Goal: Transaction & Acquisition: Subscribe to service/newsletter

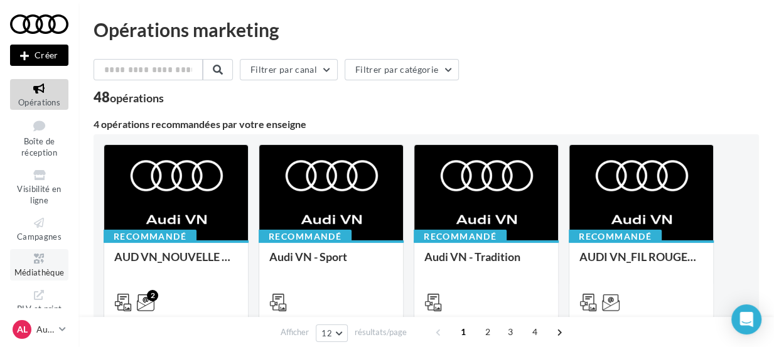
click at [37, 255] on icon at bounding box center [39, 259] width 51 height 14
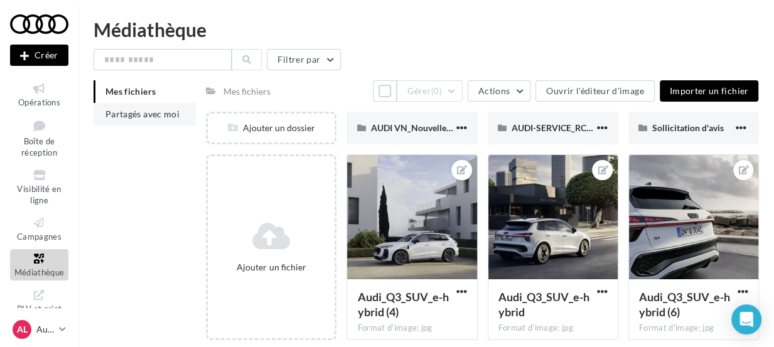
click at [141, 117] on span "Partagés avec moi" at bounding box center [142, 114] width 74 height 11
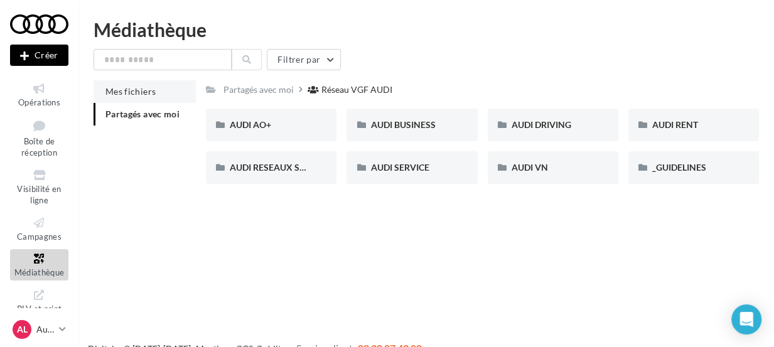
click at [144, 87] on span "Mes fichiers" at bounding box center [130, 91] width 50 height 11
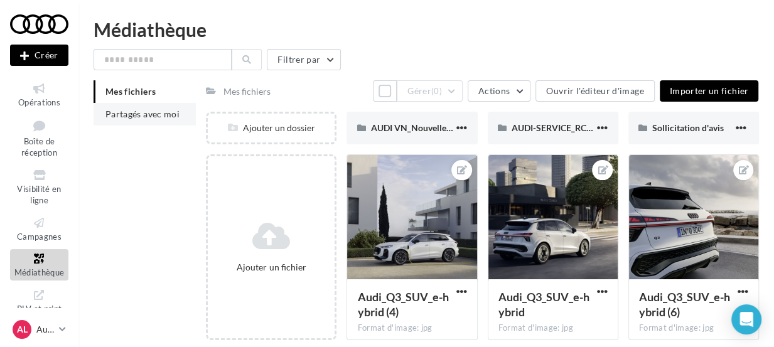
click at [150, 117] on span "Partagés avec moi" at bounding box center [142, 114] width 74 height 11
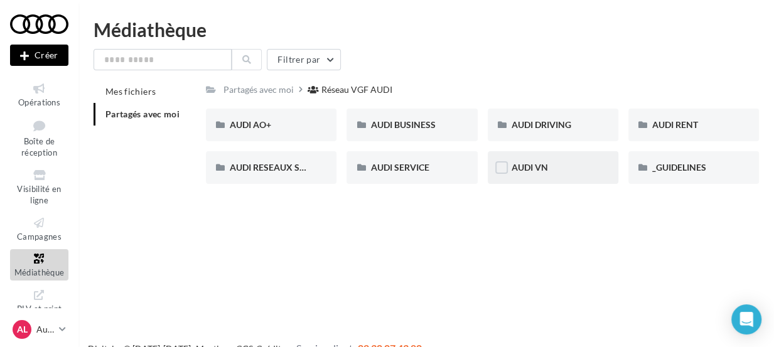
click at [596, 163] on div "AUDI VN" at bounding box center [553, 167] width 131 height 33
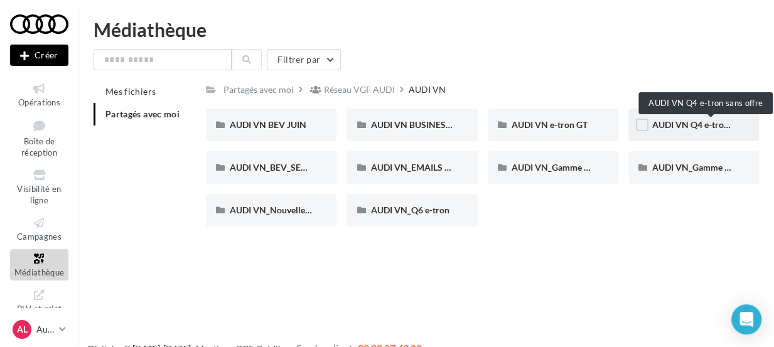
click at [692, 122] on span "AUDI VN Q4 e-tron sans offre" at bounding box center [710, 124] width 117 height 11
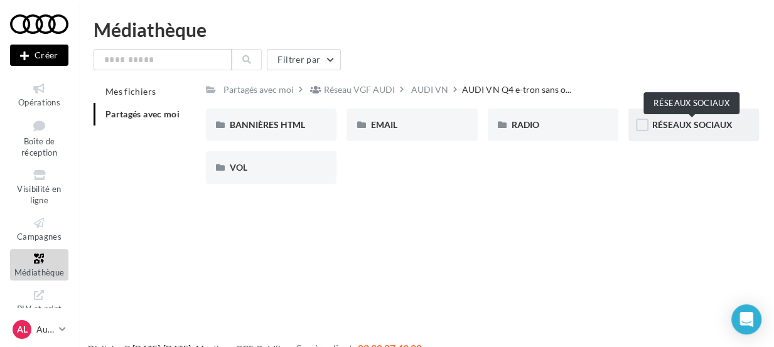
click at [658, 127] on span "RÉSEAUX SOCIAUX" at bounding box center [692, 124] width 80 height 11
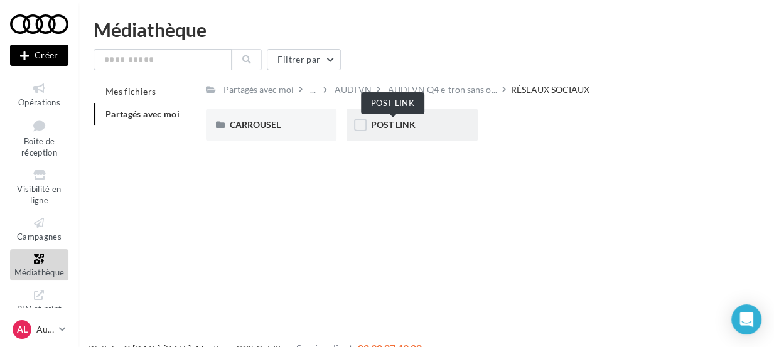
click at [410, 130] on span "POST LINK" at bounding box center [392, 124] width 45 height 11
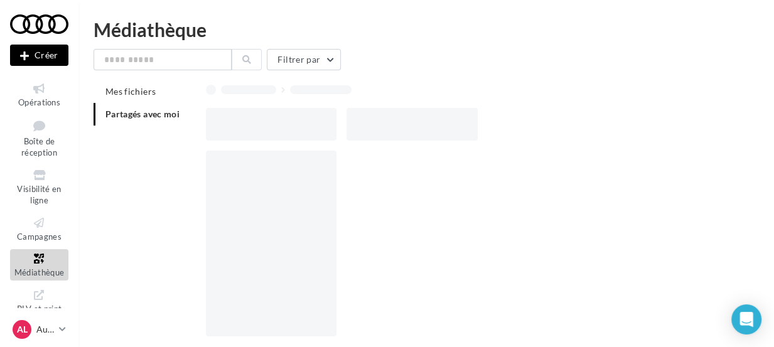
click at [410, 130] on div at bounding box center [411, 124] width 131 height 33
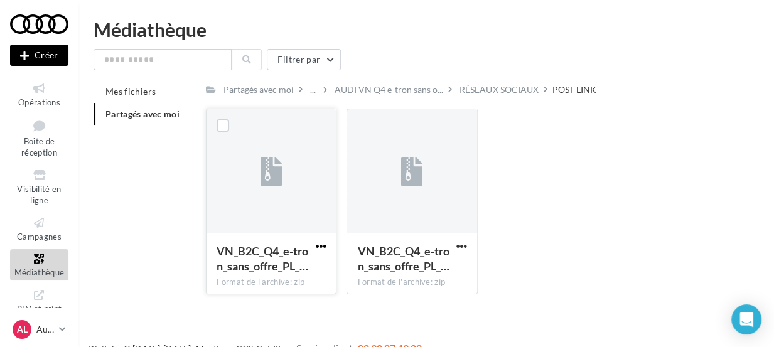
click at [319, 246] on span "button" at bounding box center [320, 246] width 11 height 11
click at [264, 272] on button "Télécharger" at bounding box center [266, 271] width 126 height 33
click at [177, 254] on div "Mes fichiers Partagés avec moi Partagés avec moi ... AUDI VN Q4 e-tron sans o..…" at bounding box center [431, 192] width 675 height 224
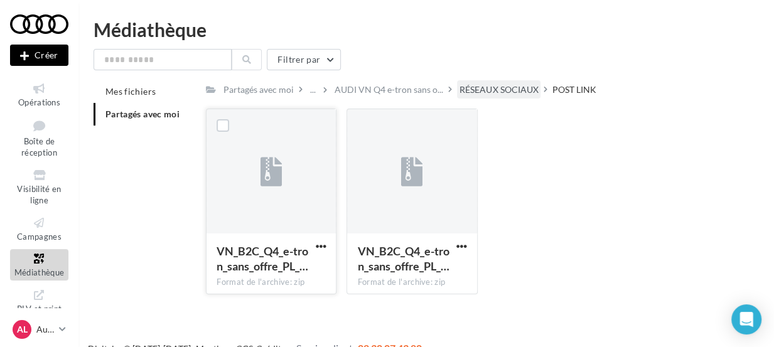
click at [516, 82] on div "RÉSEAUX SOCIAUX" at bounding box center [498, 89] width 83 height 18
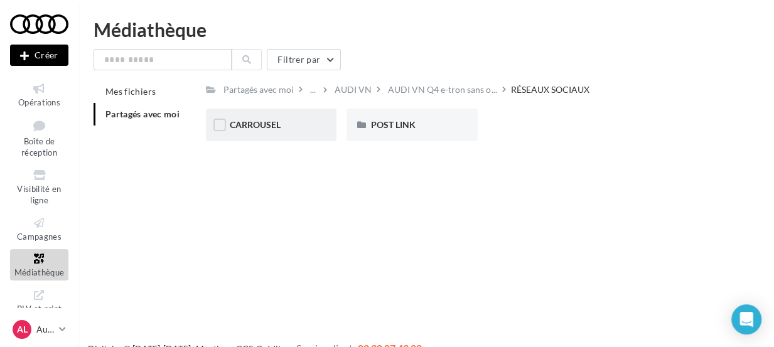
click at [301, 120] on div "CARROUSEL" at bounding box center [271, 125] width 83 height 13
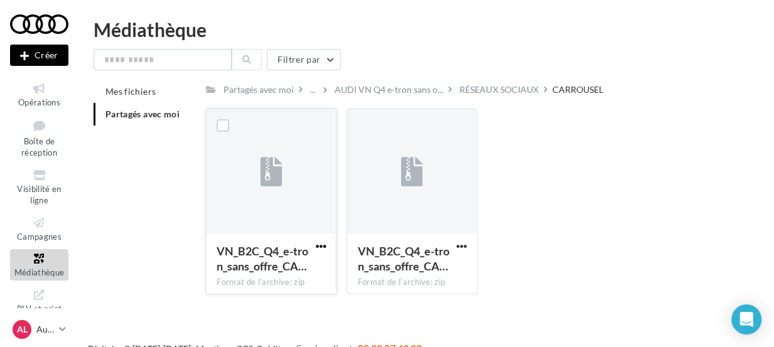
click at [320, 243] on span "button" at bounding box center [320, 246] width 11 height 11
click at [296, 267] on button "Télécharger" at bounding box center [266, 271] width 126 height 33
click at [340, 249] on div "VN_B2C_Q4_e-tron_sans_offre_CA… Format de l'archive: zip VN_B2C_Q4_e-tron_sans_…" at bounding box center [276, 202] width 141 height 186
click at [507, 89] on div "RÉSEAUX SOCIAUX" at bounding box center [498, 89] width 78 height 13
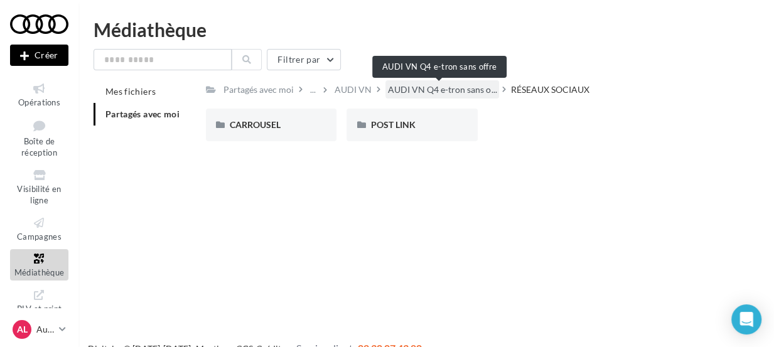
click at [473, 91] on span "AUDI VN Q4 e-tron sans o..." at bounding box center [442, 89] width 109 height 13
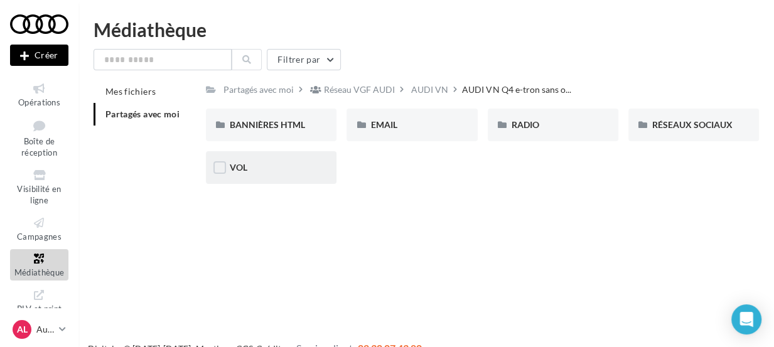
click at [311, 166] on div "VOL" at bounding box center [271, 167] width 83 height 13
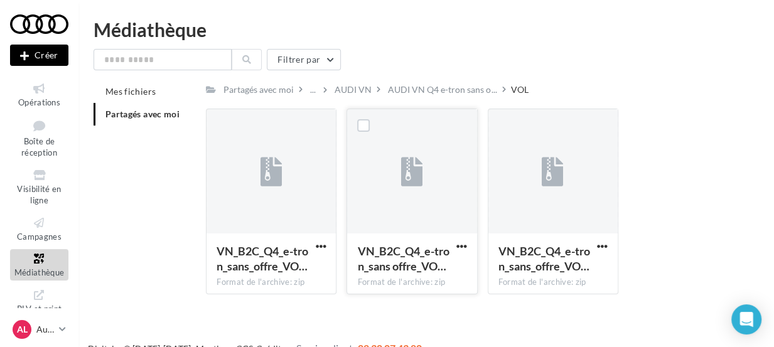
click at [454, 245] on button "button" at bounding box center [462, 247] width 16 height 13
click at [464, 246] on span "button" at bounding box center [461, 246] width 11 height 11
click at [433, 277] on button "Télécharger" at bounding box center [407, 271] width 126 height 33
click at [307, 319] on div "Nouvelle campagne Créer Opérations Boîte de réception Visibilité en ligne Campa…" at bounding box center [387, 193] width 774 height 347
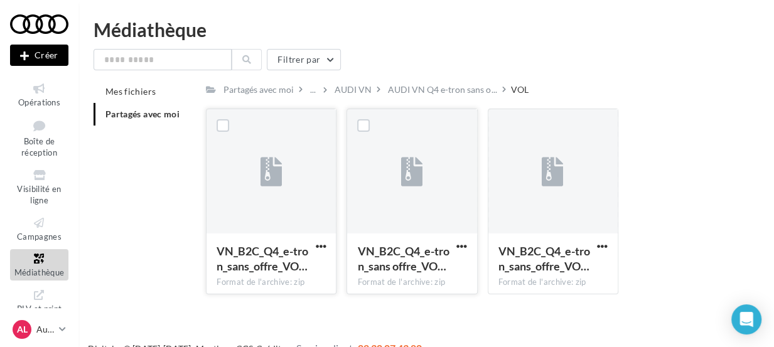
click at [313, 249] on button "button" at bounding box center [321, 247] width 16 height 13
click at [294, 262] on button "Télécharger" at bounding box center [266, 271] width 126 height 33
click at [42, 103] on span "Opérations" at bounding box center [39, 102] width 42 height 10
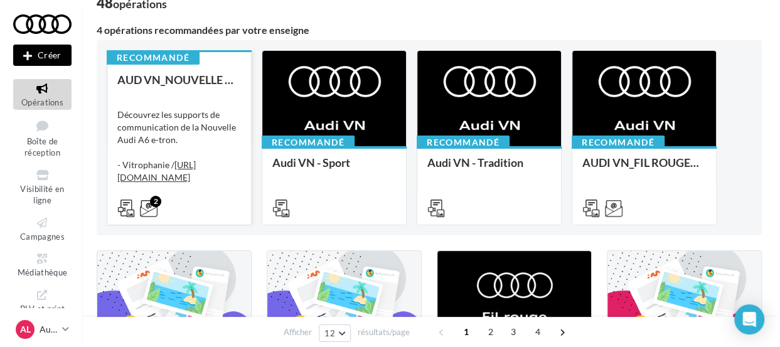
scroll to position [88, 0]
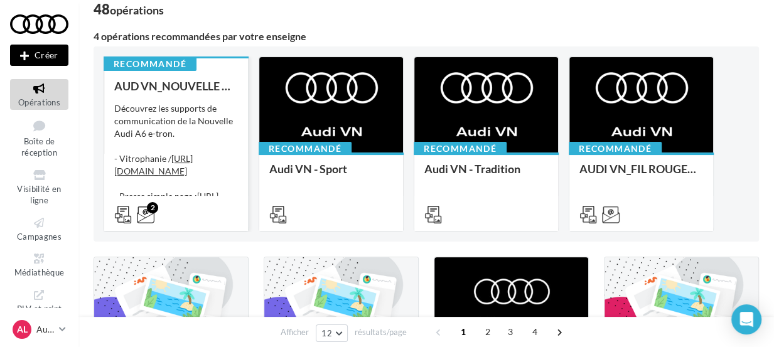
click at [197, 125] on div "Découvrez les supports de communication de la Nouvelle Audi A6 e-tron. - Vitrop…" at bounding box center [176, 165] width 124 height 126
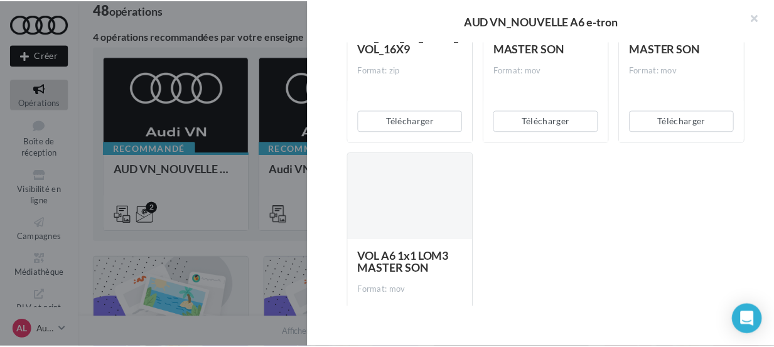
scroll to position [1452, 0]
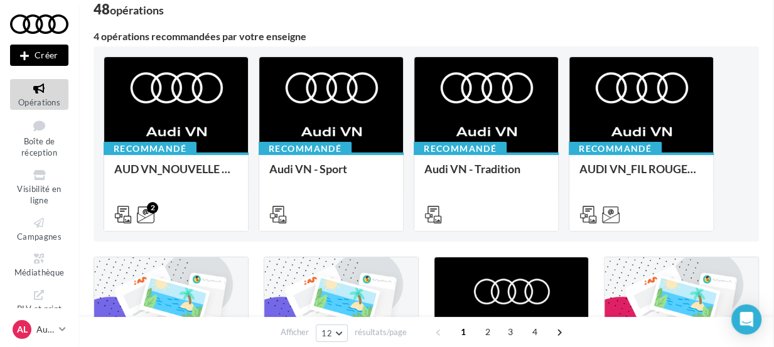
click at [44, 272] on span "Médiathèque" at bounding box center [39, 272] width 50 height 10
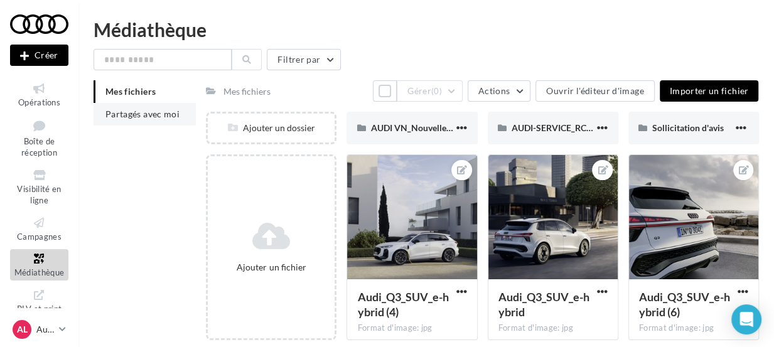
click at [140, 114] on span "Partagés avec moi" at bounding box center [142, 114] width 74 height 11
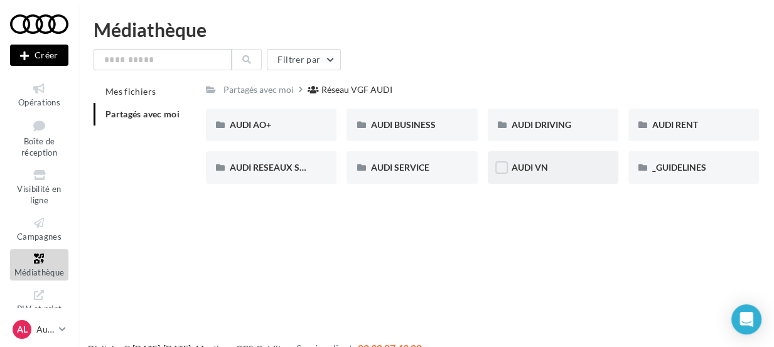
click at [557, 164] on div "AUDI VN" at bounding box center [552, 167] width 83 height 13
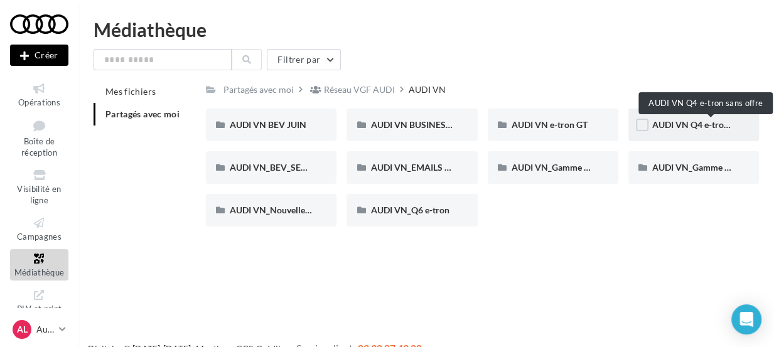
click at [702, 126] on span "AUDI VN Q4 e-tron sans offre" at bounding box center [710, 124] width 117 height 11
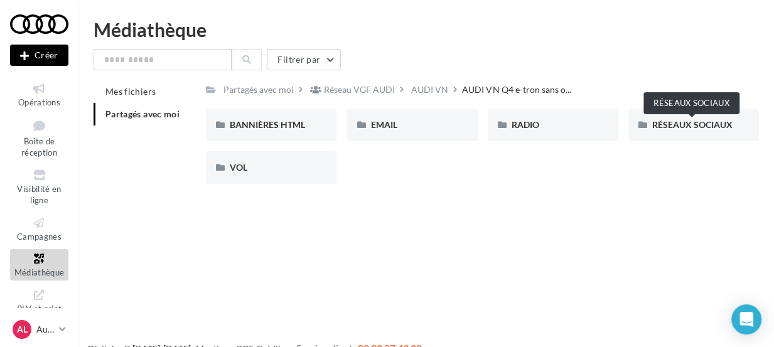
click at [702, 126] on span "RÉSEAUX SOCIAUX" at bounding box center [692, 124] width 80 height 11
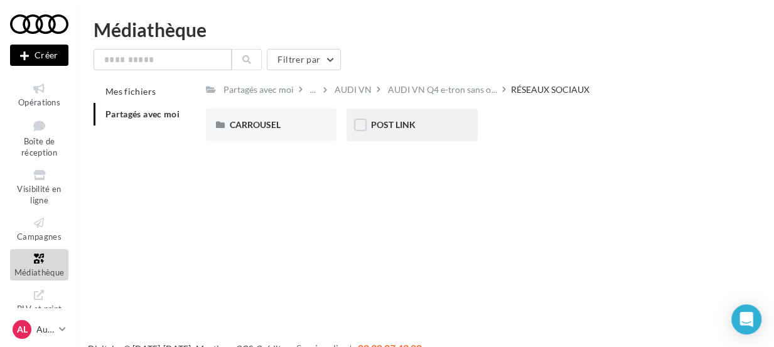
click at [436, 116] on div "POST LINK" at bounding box center [411, 125] width 131 height 33
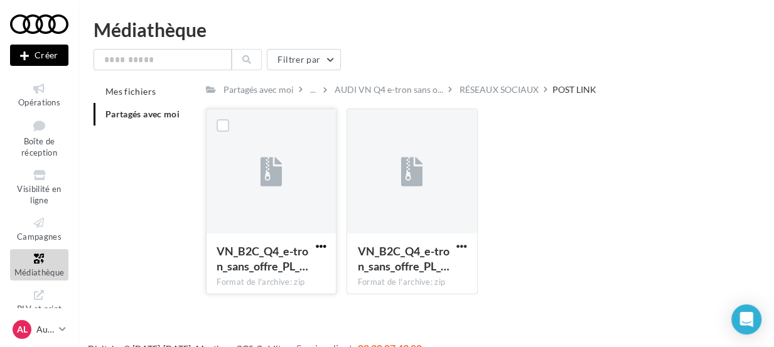
click at [316, 247] on span "button" at bounding box center [320, 246] width 11 height 11
click at [275, 274] on button "Télécharger" at bounding box center [266, 271] width 126 height 33
click at [166, 289] on div "Mes fichiers Partagés avec moi Partagés avec moi ... AUDI VN Q4 e-tron sans o..…" at bounding box center [431, 192] width 675 height 224
click at [505, 92] on div "RÉSEAUX SOCIAUX" at bounding box center [498, 89] width 78 height 13
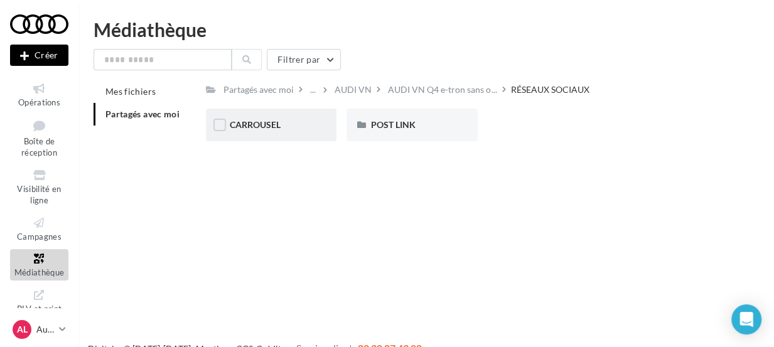
click at [288, 126] on div "CARROUSEL" at bounding box center [271, 125] width 83 height 13
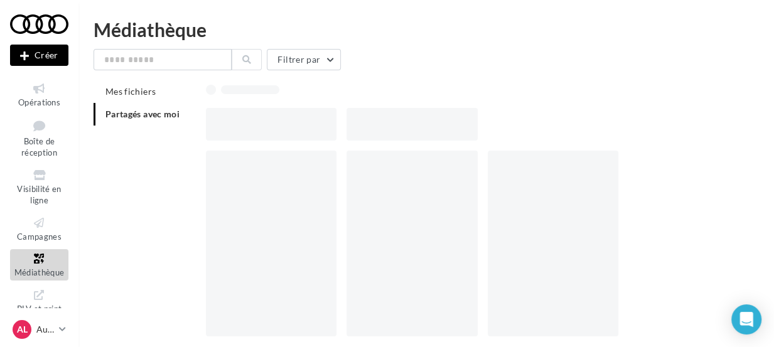
click at [288, 126] on div at bounding box center [271, 124] width 131 height 33
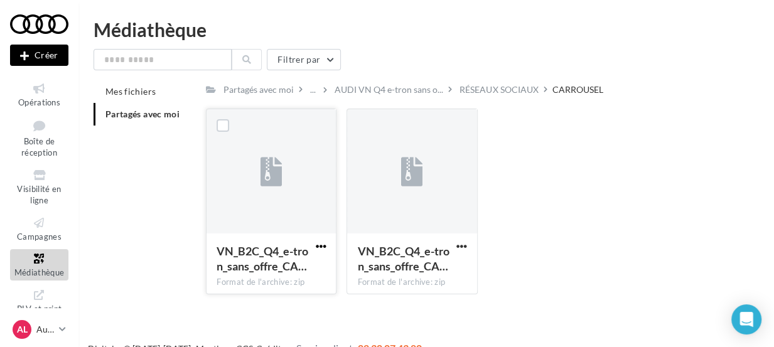
click at [321, 247] on span "button" at bounding box center [320, 246] width 11 height 11
click at [268, 275] on button "Télécharger" at bounding box center [266, 271] width 126 height 33
click at [709, 104] on div "Partagés avec moi ... AUDI VN Q4 e-tron sans o... RÉSEAUX SOCIAUX CARROUSEL Rs …" at bounding box center [482, 192] width 553 height 224
click at [481, 84] on div "RÉSEAUX SOCIAUX" at bounding box center [498, 89] width 78 height 13
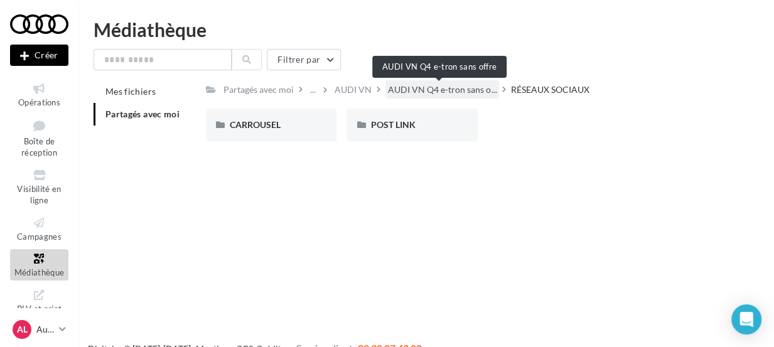
click at [476, 85] on span "AUDI VN Q4 e-tron sans o..." at bounding box center [442, 89] width 109 height 13
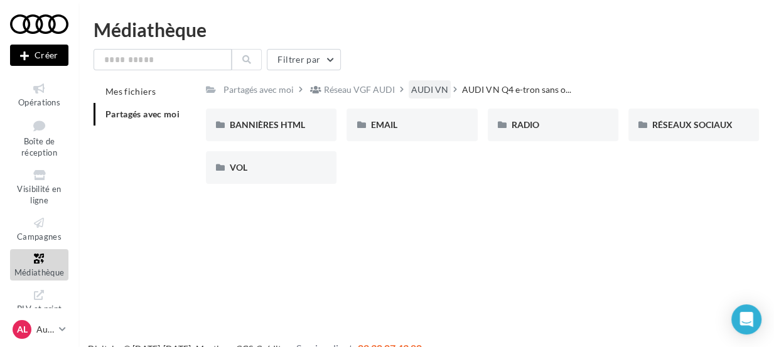
click at [439, 90] on div "AUDI VN" at bounding box center [429, 89] width 37 height 13
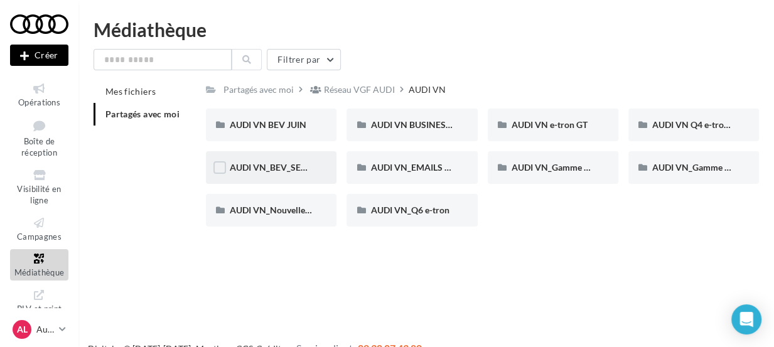
click at [304, 174] on div "AUDI VN_BEV_SEPTEMBRE" at bounding box center [271, 167] width 131 height 33
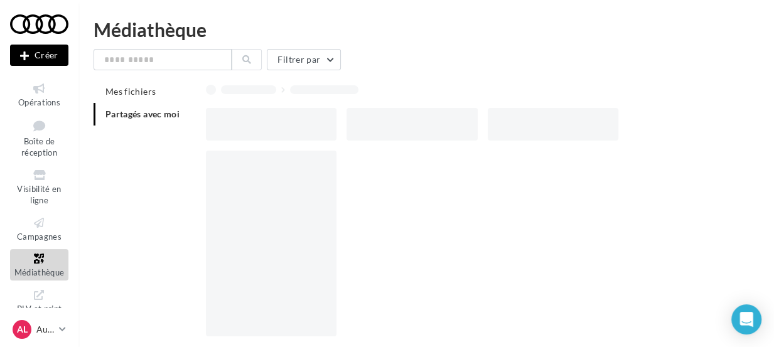
click at [304, 174] on div at bounding box center [271, 244] width 131 height 186
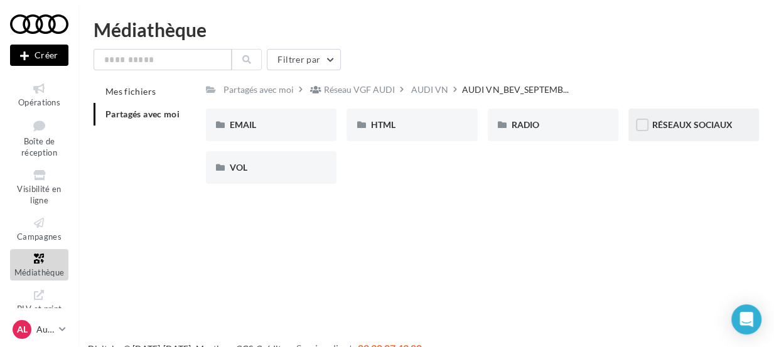
click at [665, 133] on div "RÉSEAUX SOCIAUX" at bounding box center [693, 125] width 131 height 33
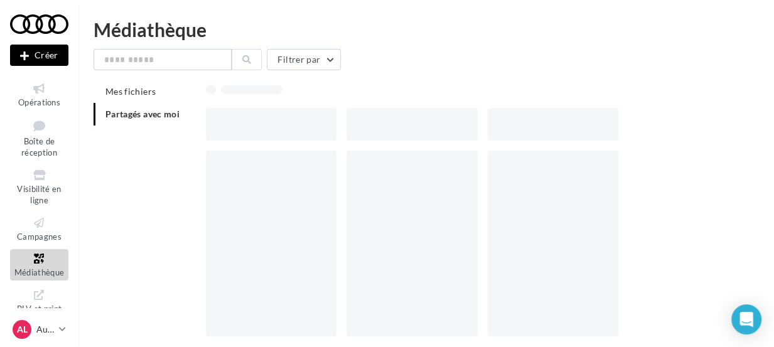
click at [665, 133] on div at bounding box center [487, 124] width 563 height 33
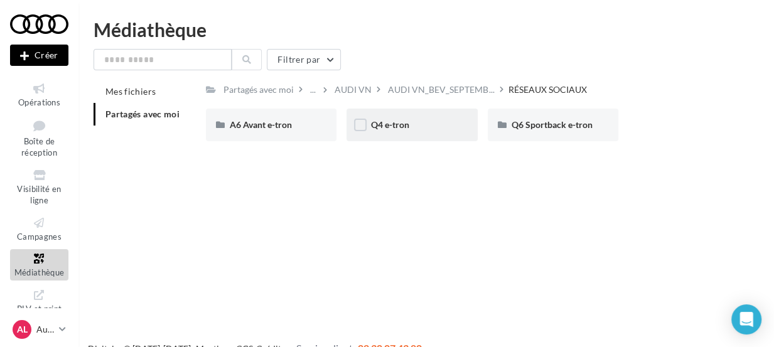
click at [429, 127] on div "Q4 e-tron" at bounding box center [411, 125] width 83 height 13
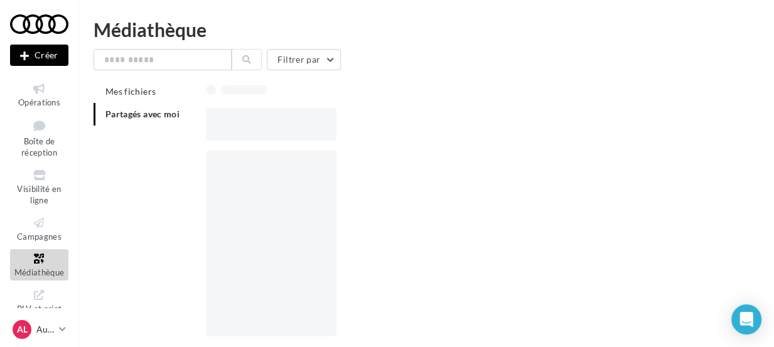
click at [429, 127] on div at bounding box center [487, 124] width 563 height 33
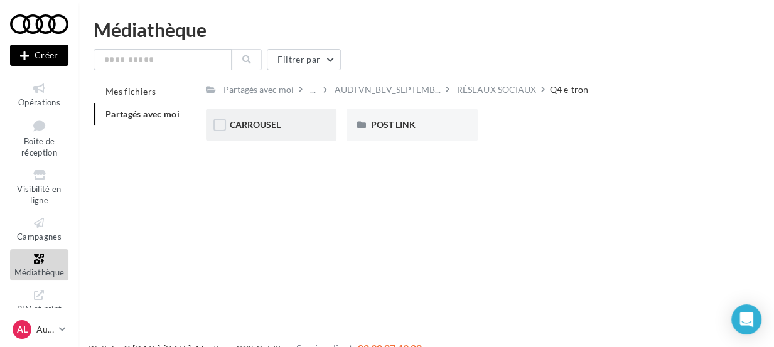
click at [313, 126] on div "CARROUSEL" at bounding box center [271, 125] width 83 height 13
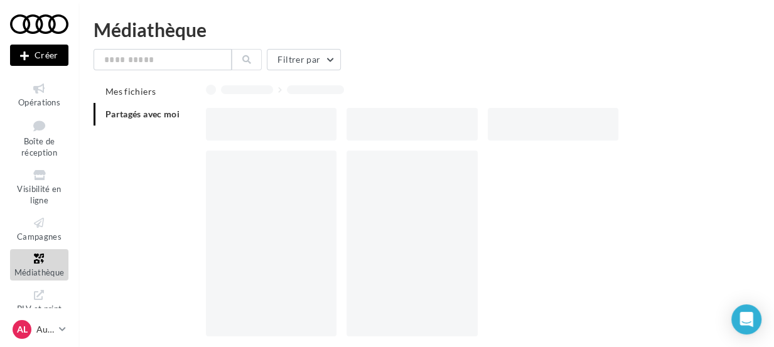
click at [313, 126] on div at bounding box center [271, 124] width 131 height 33
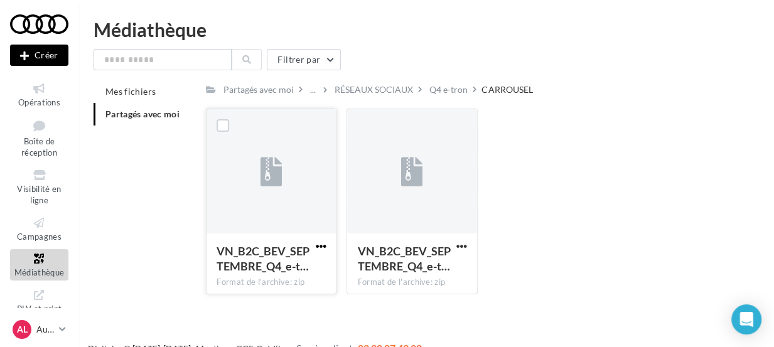
click at [319, 243] on span "button" at bounding box center [320, 246] width 11 height 11
click at [279, 271] on button "Télécharger" at bounding box center [266, 271] width 126 height 33
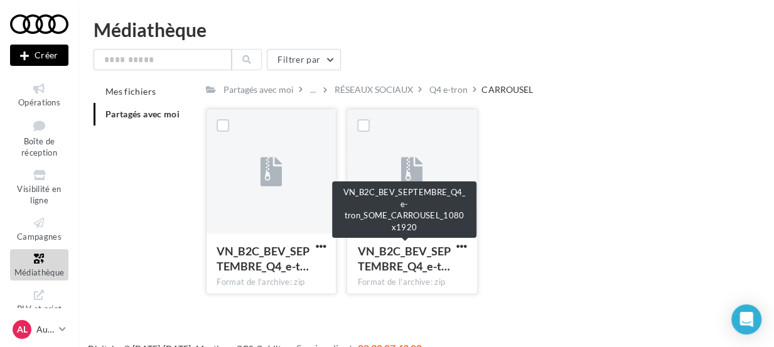
click at [414, 252] on span "VN_B2C_BEV_SEPTEMBRE_Q4_e-t…" at bounding box center [403, 258] width 93 height 29
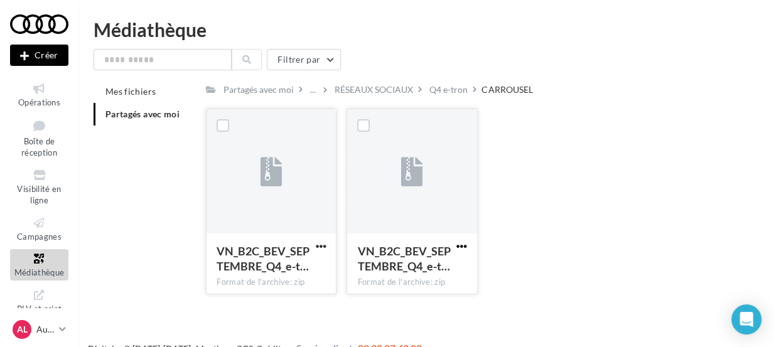
click at [462, 243] on span "button" at bounding box center [461, 246] width 11 height 11
click at [431, 266] on button "Télécharger" at bounding box center [407, 271] width 126 height 33
click at [446, 97] on div "Q4 e-tron" at bounding box center [448, 89] width 43 height 18
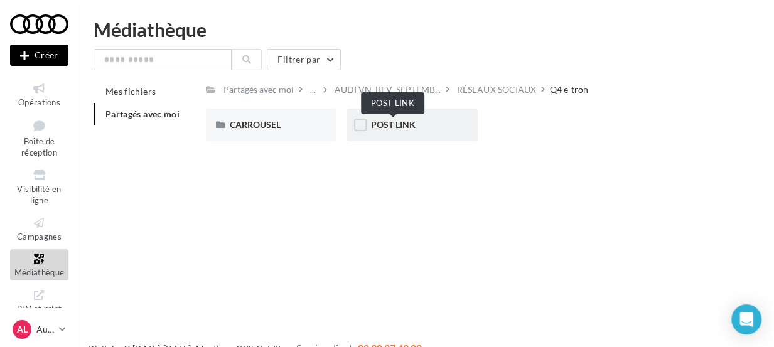
click at [402, 128] on span "POST LINK" at bounding box center [392, 124] width 45 height 11
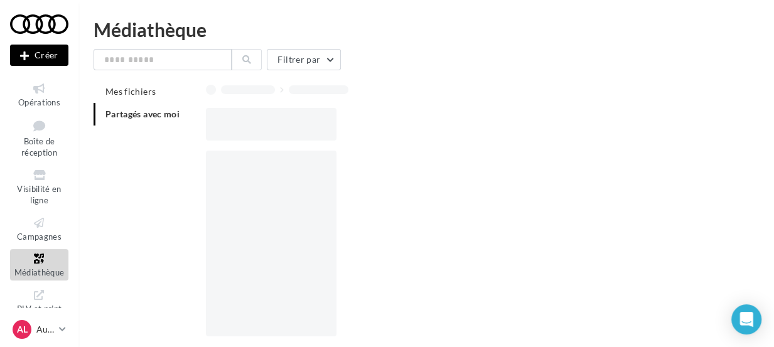
click at [402, 128] on div at bounding box center [487, 124] width 563 height 33
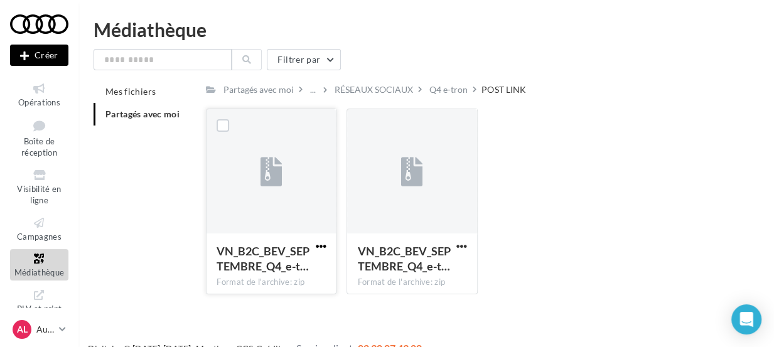
click at [323, 243] on span "button" at bounding box center [320, 246] width 11 height 11
click at [277, 269] on button "Télécharger" at bounding box center [266, 271] width 126 height 33
click at [396, 314] on div "Nouvelle campagne Créer Opérations Boîte de réception Visibilité en ligne Campa…" at bounding box center [387, 193] width 774 height 347
click at [459, 247] on span "button" at bounding box center [461, 246] width 11 height 11
click at [407, 268] on button "Télécharger" at bounding box center [407, 271] width 126 height 33
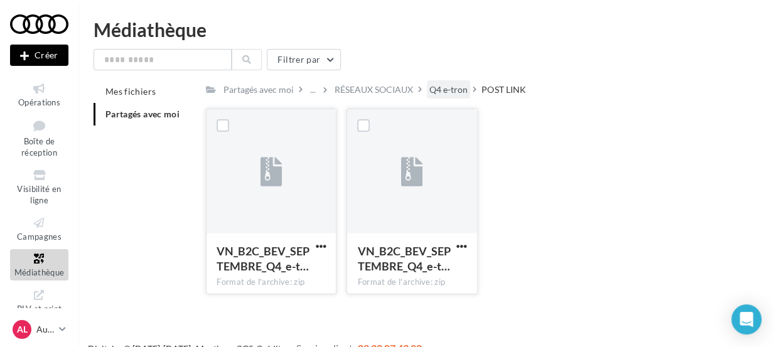
click at [455, 92] on div "Q4 e-tron" at bounding box center [448, 89] width 38 height 13
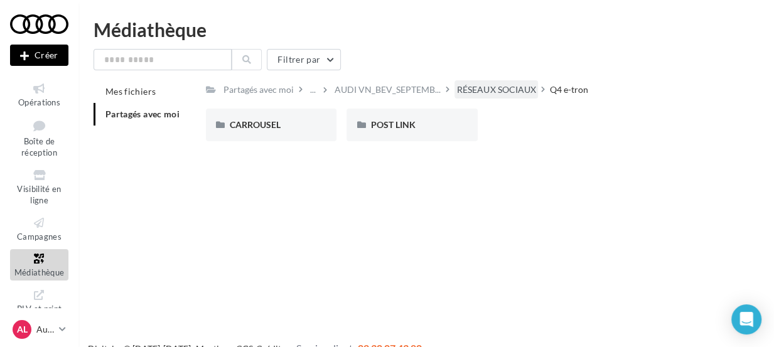
click at [482, 90] on div "RÉSEAUX SOCIAUX" at bounding box center [496, 89] width 78 height 13
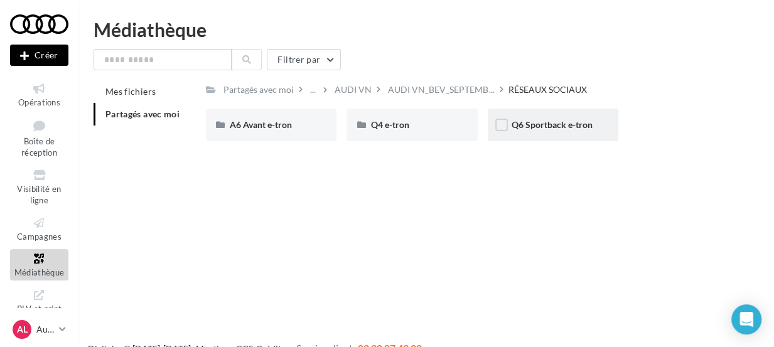
click at [545, 117] on div "Q6 Sportback e-tron" at bounding box center [553, 125] width 131 height 33
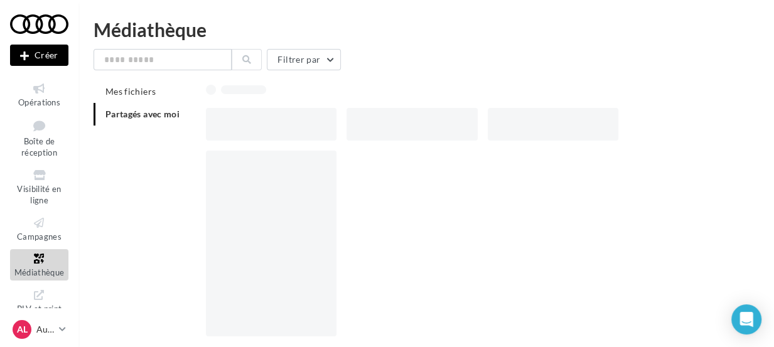
click at [545, 117] on div at bounding box center [553, 124] width 131 height 33
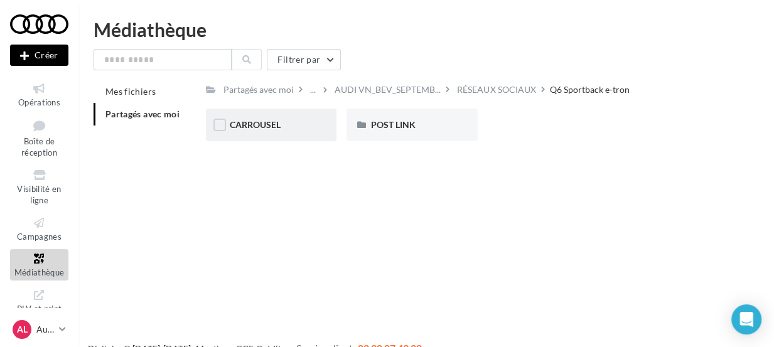
click at [309, 129] on div "CARROUSEL" at bounding box center [271, 125] width 83 height 13
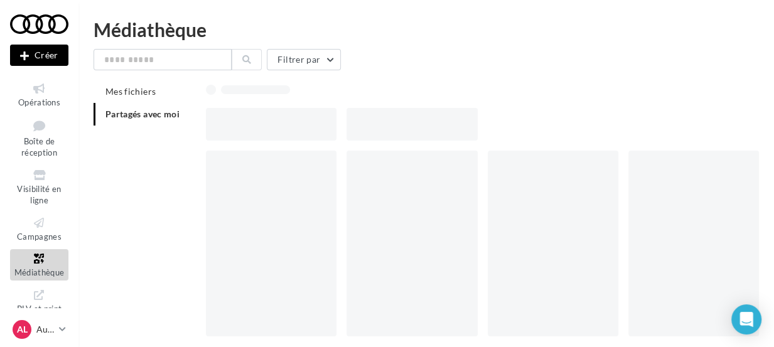
click at [309, 129] on div at bounding box center [271, 124] width 131 height 33
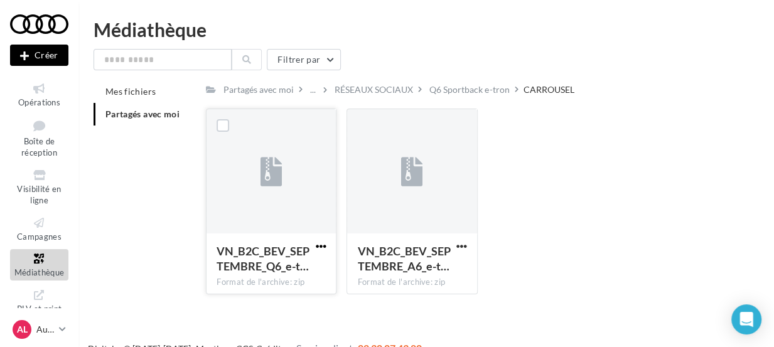
click at [320, 242] on span "button" at bounding box center [320, 246] width 11 height 11
click at [282, 278] on button "Télécharger" at bounding box center [266, 271] width 126 height 33
click at [468, 83] on div "Q6 Sportback e-tron" at bounding box center [469, 89] width 80 height 13
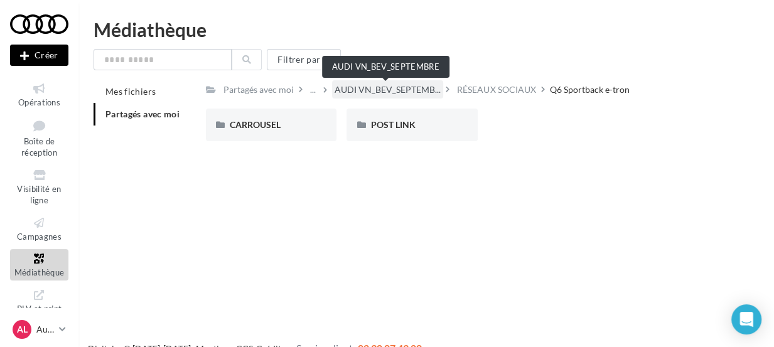
click at [403, 85] on span "AUDI VN_BEV_SEPTEMB..." at bounding box center [387, 89] width 106 height 13
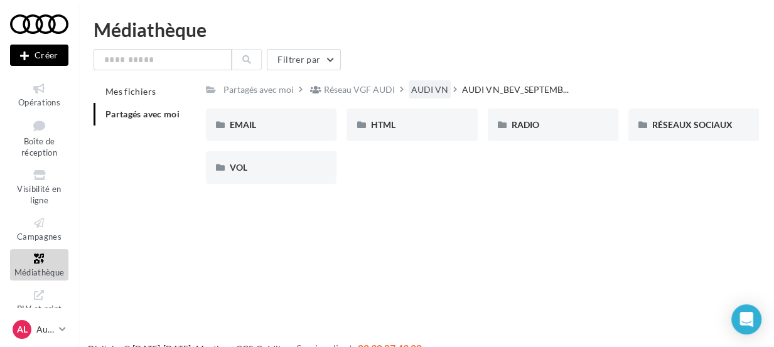
click at [427, 87] on div "AUDI VN" at bounding box center [429, 89] width 37 height 13
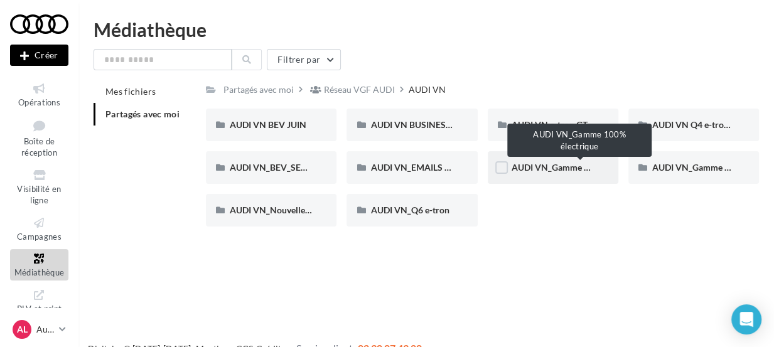
click at [575, 172] on span "AUDI VN_Gamme 100% électrique" at bounding box center [579, 167] width 136 height 11
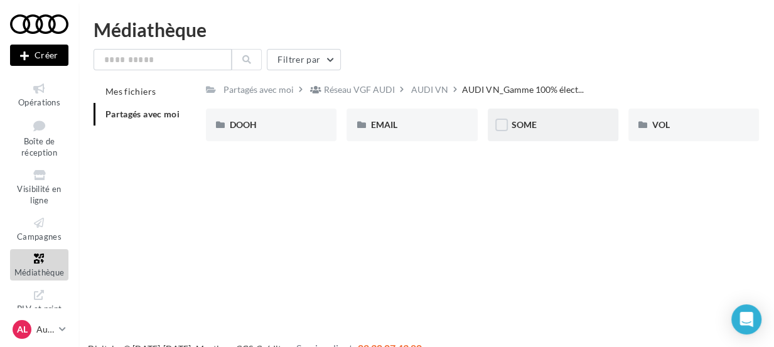
click at [545, 133] on div "SOME" at bounding box center [553, 125] width 131 height 33
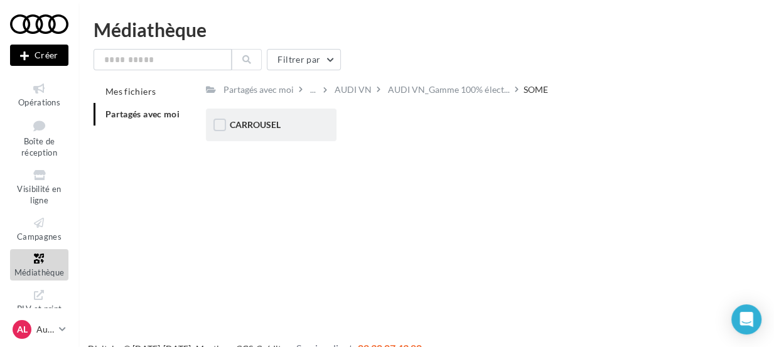
click at [281, 132] on div "CARROUSEL" at bounding box center [271, 125] width 131 height 33
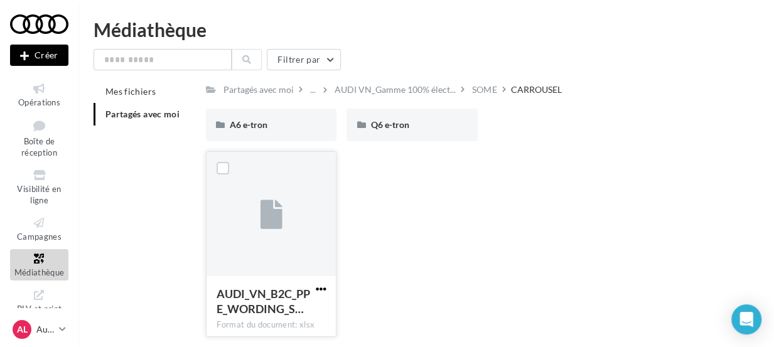
click at [319, 290] on span "button" at bounding box center [320, 289] width 11 height 11
click at [293, 236] on button "Télécharger" at bounding box center [266, 231] width 126 height 33
click at [148, 206] on div "Mes fichiers Partagés avec moi Partagés avec moi ... AUDI VN_Gamme 100% élect..…" at bounding box center [431, 213] width 675 height 267
click at [51, 59] on button "Créer" at bounding box center [39, 55] width 58 height 21
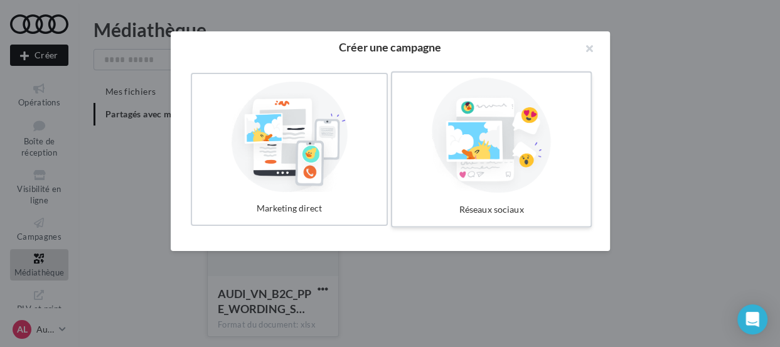
click at [439, 174] on div at bounding box center [491, 135] width 188 height 115
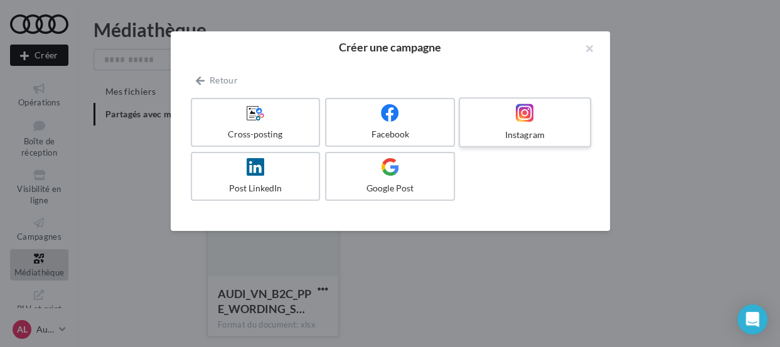
click at [505, 120] on div at bounding box center [524, 113] width 119 height 19
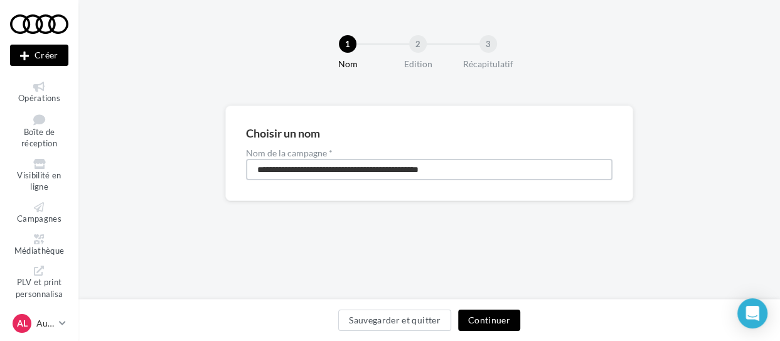
drag, startPoint x: 485, startPoint y: 171, endPoint x: 247, endPoint y: 183, distance: 238.8
click at [247, 183] on div "**********" at bounding box center [429, 152] width 408 height 95
type input "**********"
click at [498, 323] on button "Continuer" at bounding box center [489, 319] width 62 height 21
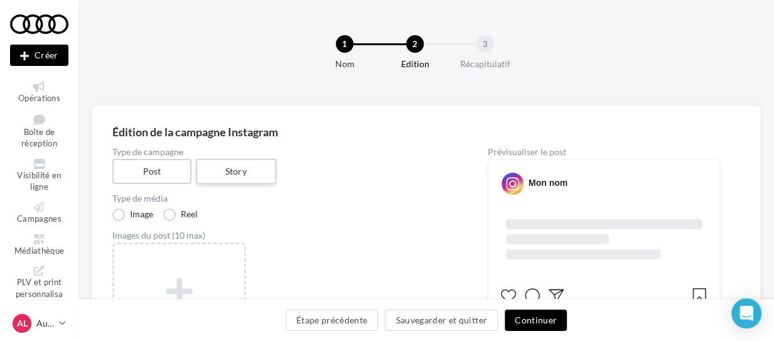
click at [232, 174] on label "Story" at bounding box center [235, 172] width 80 height 26
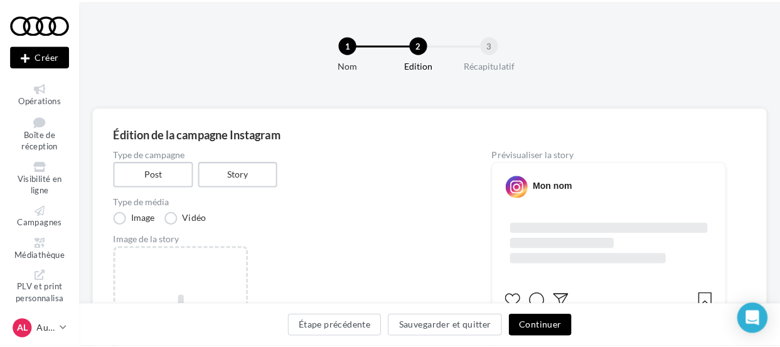
scroll to position [188, 0]
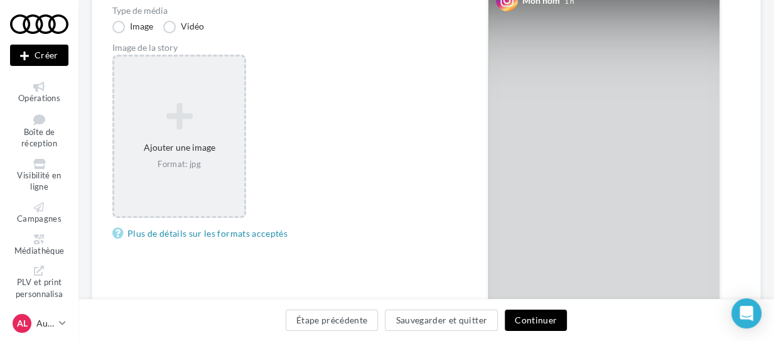
click at [198, 147] on div "Ajouter une image Format: jpg" at bounding box center [179, 136] width 130 height 80
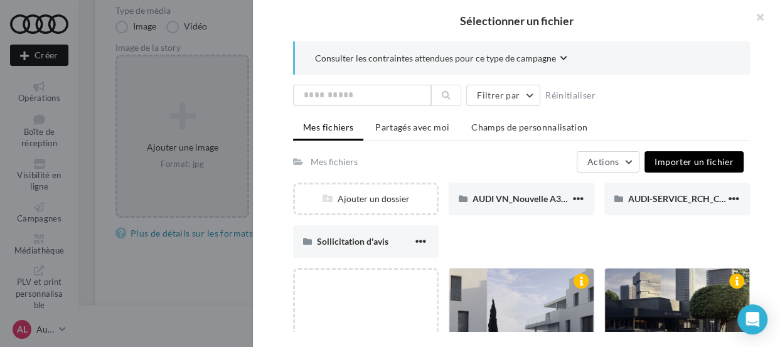
click at [697, 164] on span "Importer un fichier" at bounding box center [694, 161] width 79 height 11
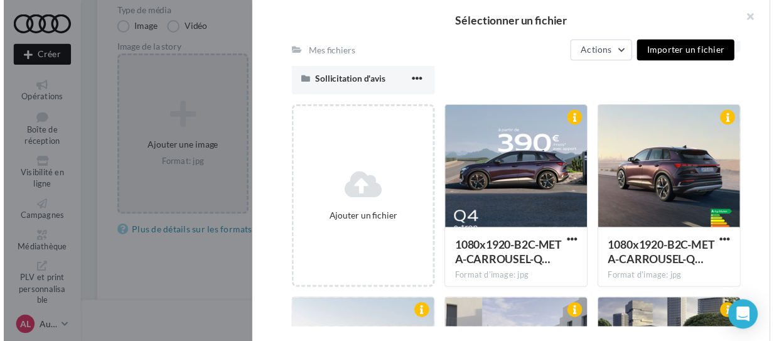
scroll to position [161, 0]
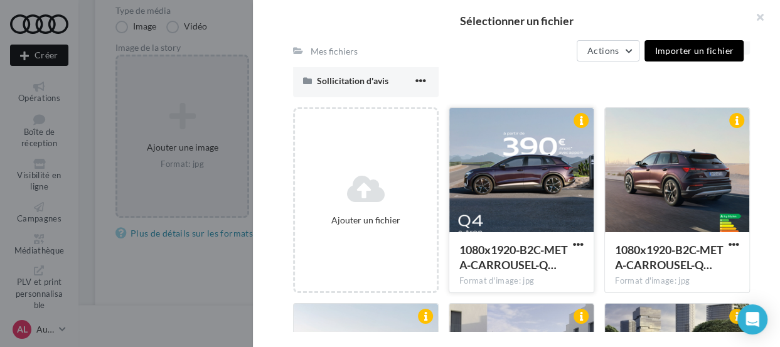
click at [533, 174] on div at bounding box center [521, 171] width 144 height 126
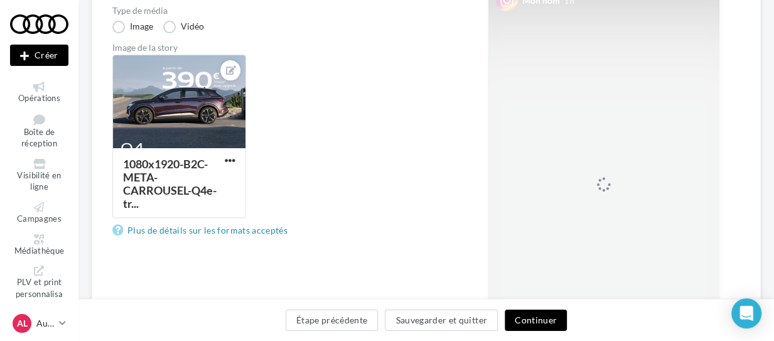
click at [533, 174] on div at bounding box center [603, 177] width 231 height 410
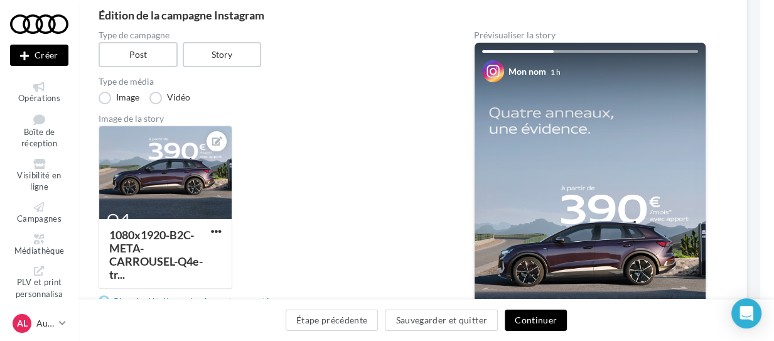
scroll to position [116, 14]
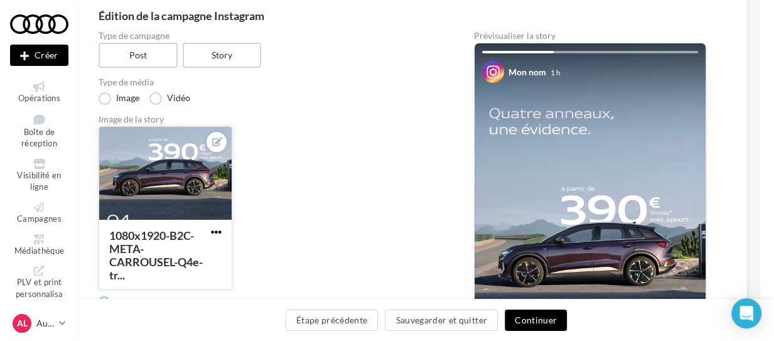
click at [217, 236] on span "button" at bounding box center [216, 232] width 11 height 11
click at [304, 183] on div "1080x1920-B2C-META-CARROUSEL-Q4e-tr... Remplacer l'image Ouvrir l'éditeur d'ima…" at bounding box center [271, 212] width 345 height 173
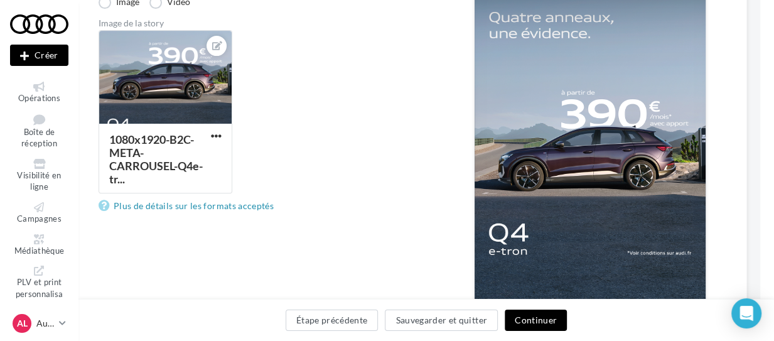
scroll to position [213, 14]
click at [521, 314] on button "Continuer" at bounding box center [536, 319] width 62 height 21
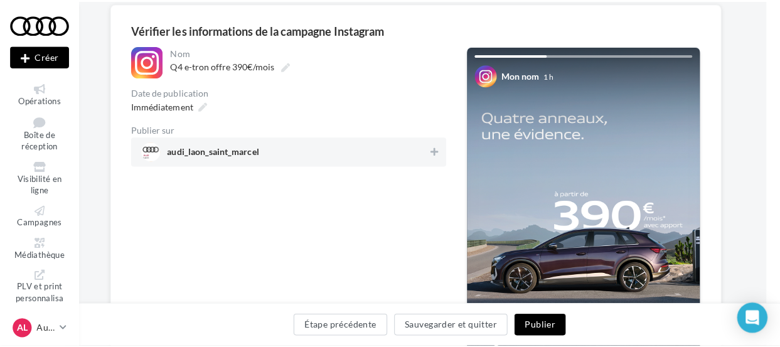
scroll to position [102, 14]
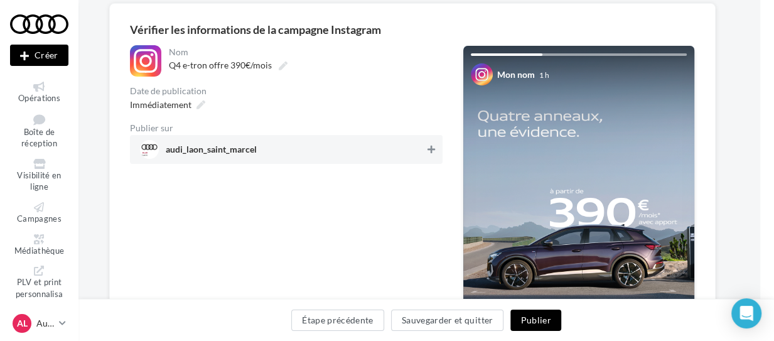
click at [432, 151] on icon at bounding box center [431, 149] width 8 height 9
click at [193, 107] on div "Immédiatement" at bounding box center [166, 104] width 83 height 18
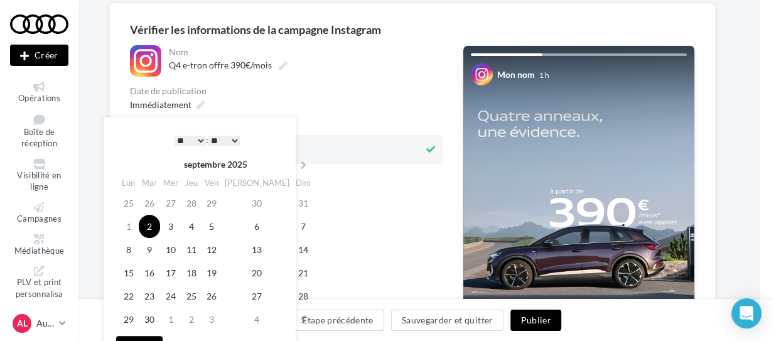
click at [198, 139] on select "* * * * * * * * * * ** ** ** ** ** ** ** ** ** ** ** ** ** **" at bounding box center [189, 141] width 31 height 10
click at [237, 138] on select "** ** ** ** ** **" at bounding box center [223, 141] width 31 height 10
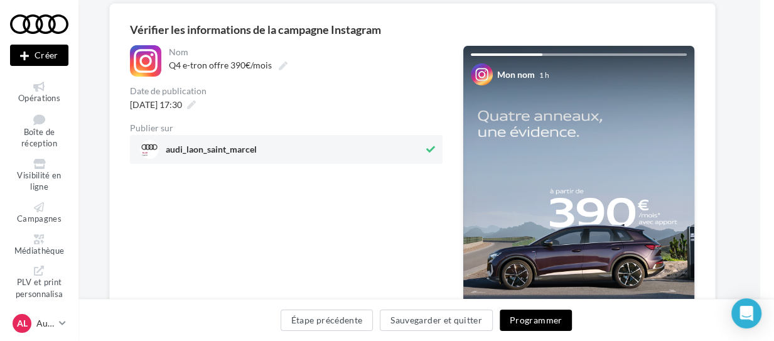
click at [533, 324] on button "Programmer" at bounding box center [536, 319] width 73 height 21
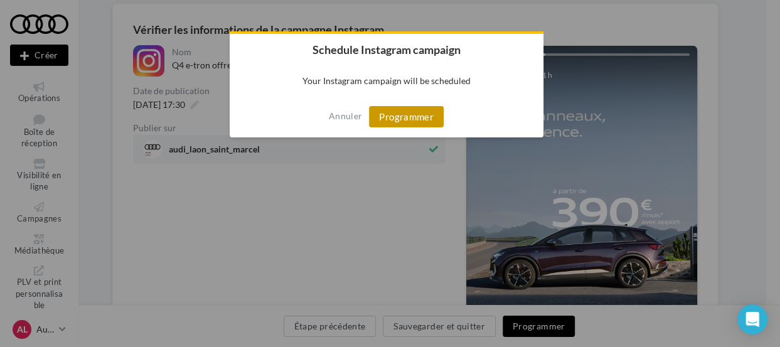
click at [414, 122] on button "Programmer" at bounding box center [406, 116] width 75 height 21
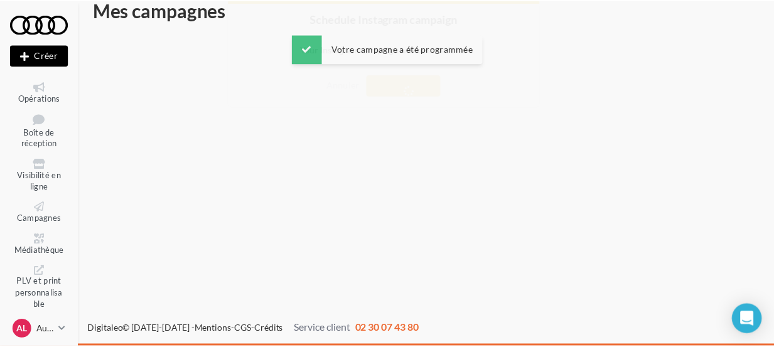
scroll to position [19, 0]
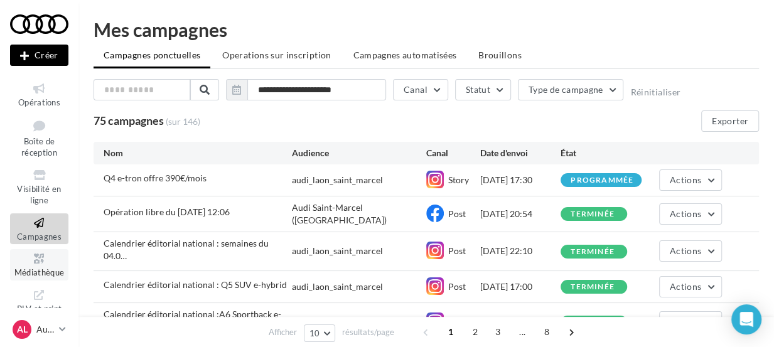
click at [30, 272] on span "Médiathèque" at bounding box center [39, 272] width 50 height 10
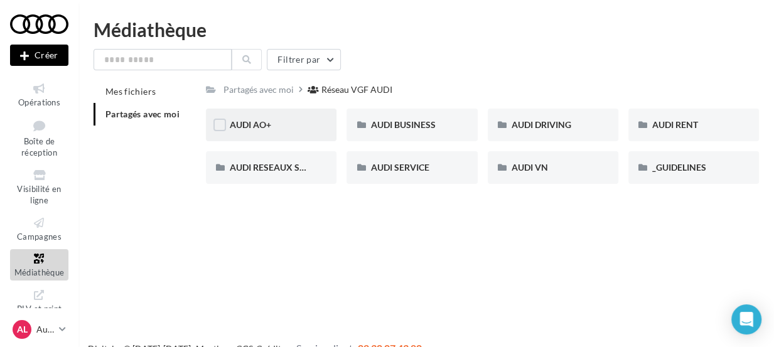
click at [275, 120] on div "AUDI AO+" at bounding box center [271, 125] width 83 height 13
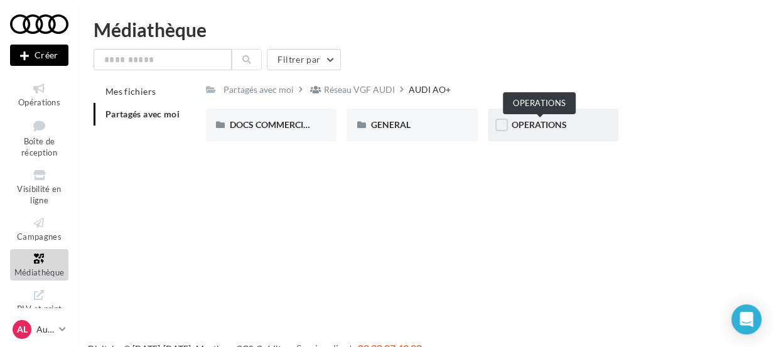
click at [528, 128] on span "OPERATIONS" at bounding box center [538, 124] width 55 height 11
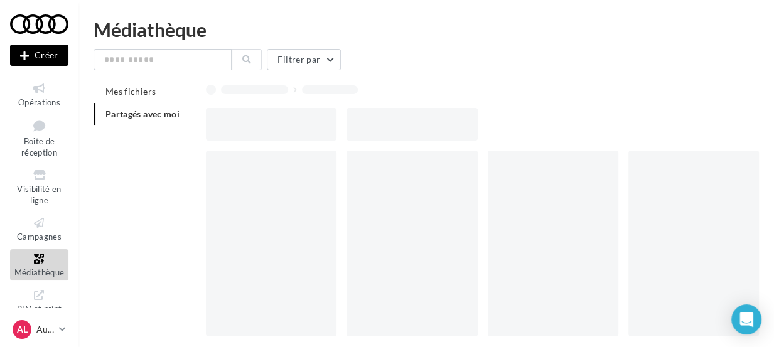
click at [528, 128] on div at bounding box center [487, 124] width 563 height 33
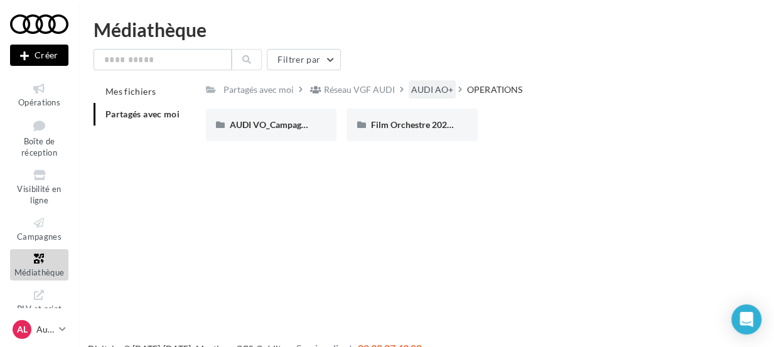
click at [415, 92] on div "AUDI AO+" at bounding box center [432, 89] width 42 height 13
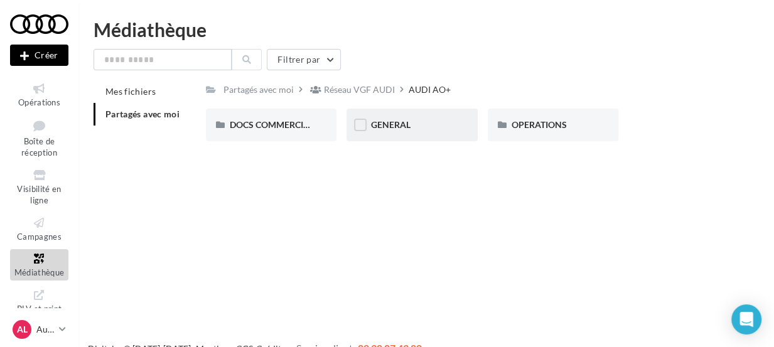
click at [439, 127] on div "GENERAL" at bounding box center [411, 125] width 83 height 13
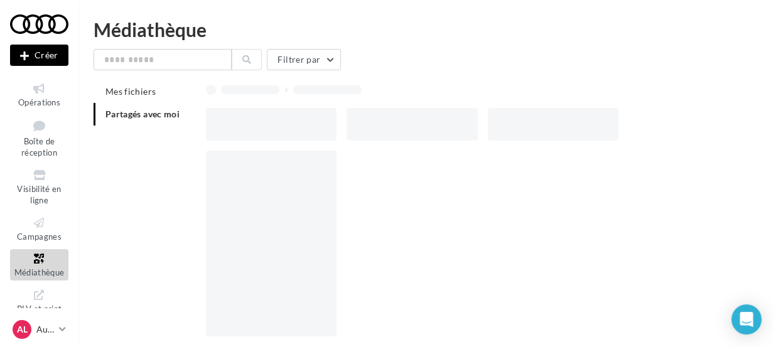
click at [439, 127] on div at bounding box center [411, 124] width 131 height 33
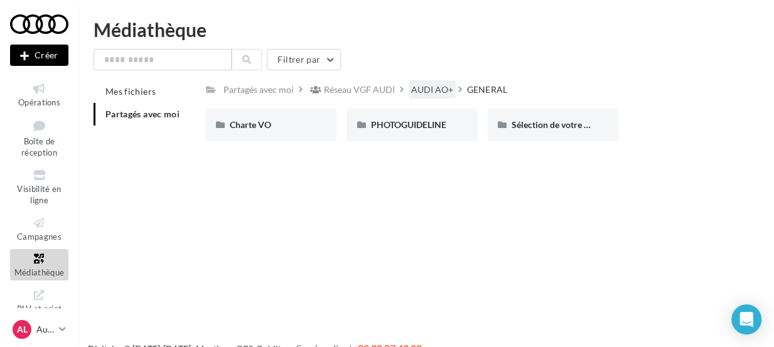
click at [429, 92] on div "AUDI AO+" at bounding box center [432, 89] width 42 height 13
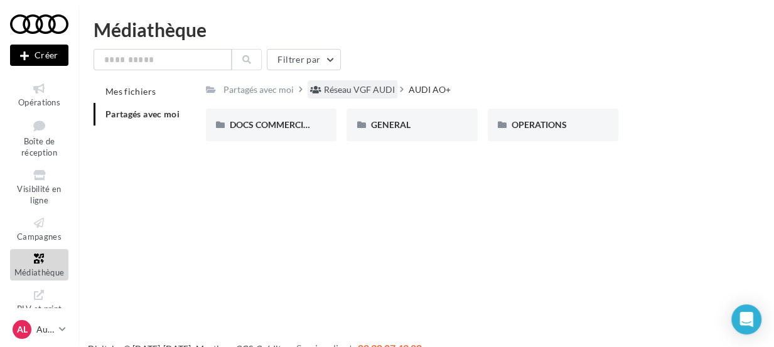
click at [383, 92] on div "Réseau VGF AUDI" at bounding box center [359, 89] width 71 height 13
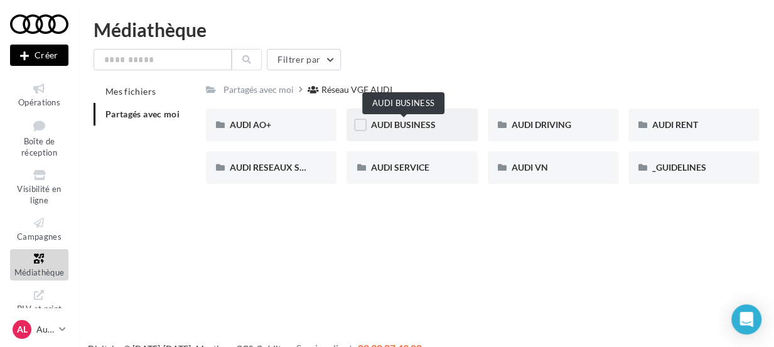
click at [427, 122] on span "AUDI BUSINESS" at bounding box center [402, 124] width 65 height 11
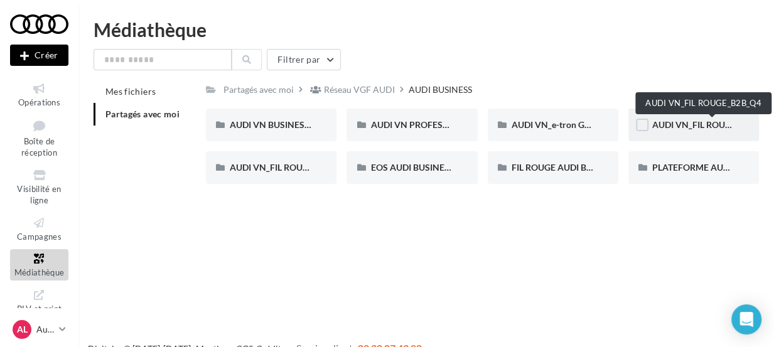
click at [688, 122] on span "AUDI VN_FIL ROUGE_B2B_Q4" at bounding box center [712, 124] width 120 height 11
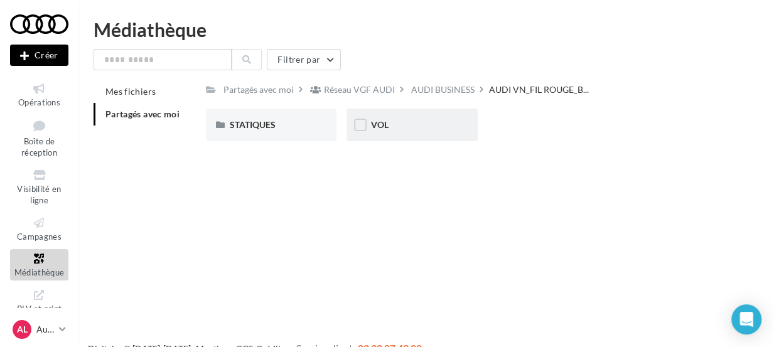
click at [393, 124] on div "VOL" at bounding box center [411, 125] width 83 height 13
click at [393, 124] on span "META" at bounding box center [382, 124] width 24 height 11
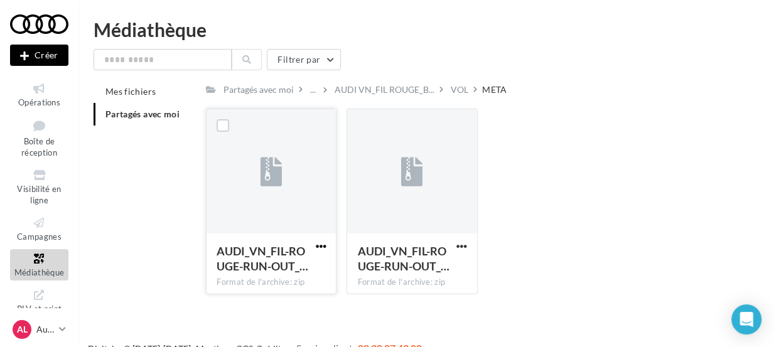
click at [325, 247] on span "button" at bounding box center [320, 246] width 11 height 11
click at [287, 276] on button "Télécharger" at bounding box center [266, 271] width 126 height 33
click at [320, 247] on span "button" at bounding box center [320, 246] width 11 height 11
click at [286, 272] on button "Télécharger" at bounding box center [266, 271] width 126 height 33
click at [457, 88] on div "VOL" at bounding box center [460, 89] width 18 height 13
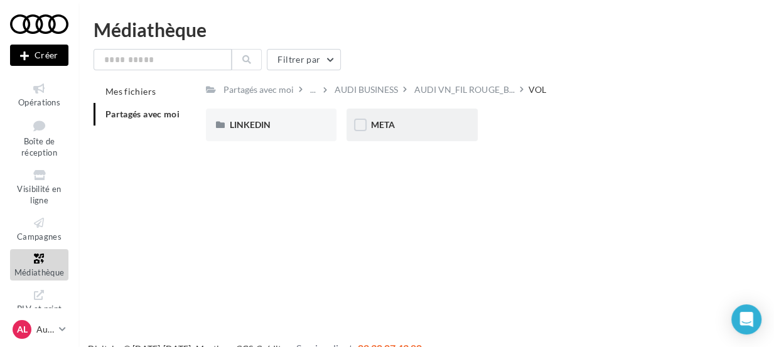
click at [459, 136] on div "META" at bounding box center [411, 125] width 131 height 33
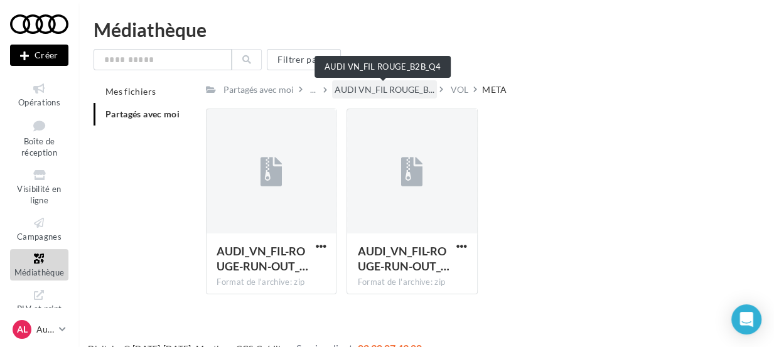
click at [403, 92] on span "AUDI VN_FIL ROUGE_B..." at bounding box center [384, 89] width 100 height 13
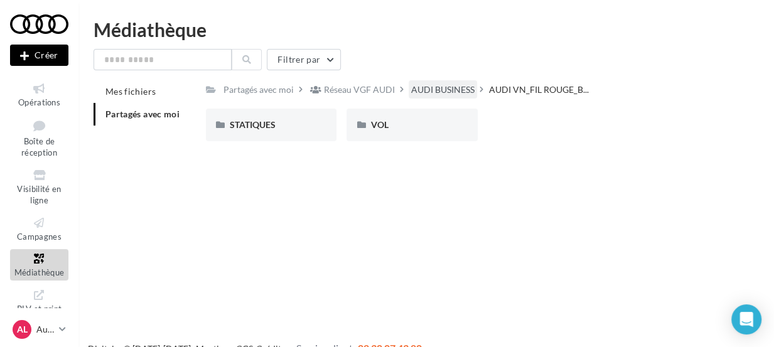
click at [435, 90] on div "AUDI BUSINESS" at bounding box center [442, 89] width 63 height 13
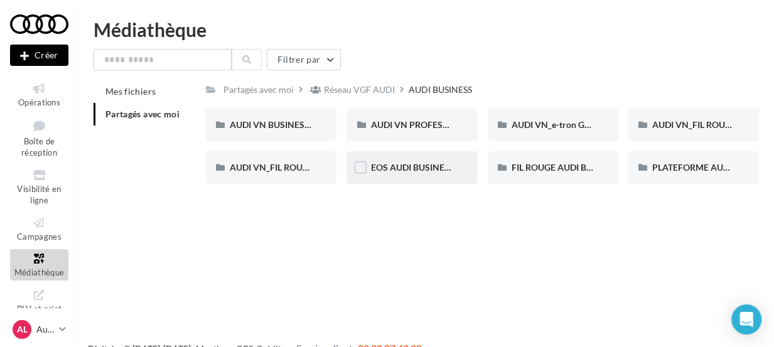
click at [467, 164] on div "EOS AUDI BUSINESS" at bounding box center [411, 167] width 131 height 33
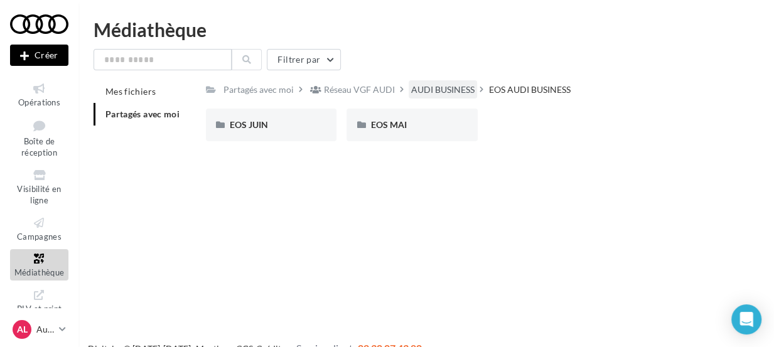
click at [447, 87] on div "AUDI BUSINESS" at bounding box center [442, 89] width 63 height 13
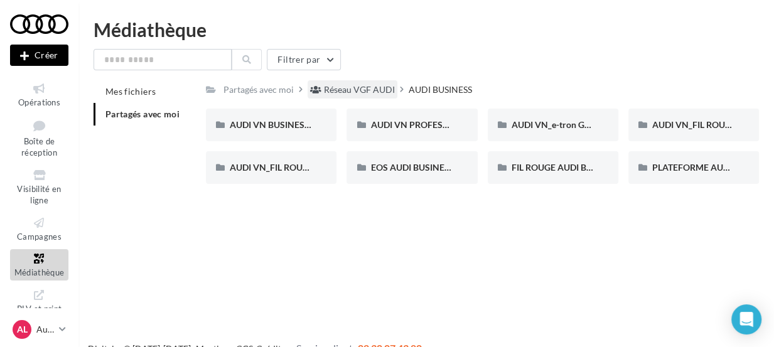
click at [375, 87] on div "Réseau VGF AUDI" at bounding box center [359, 89] width 71 height 13
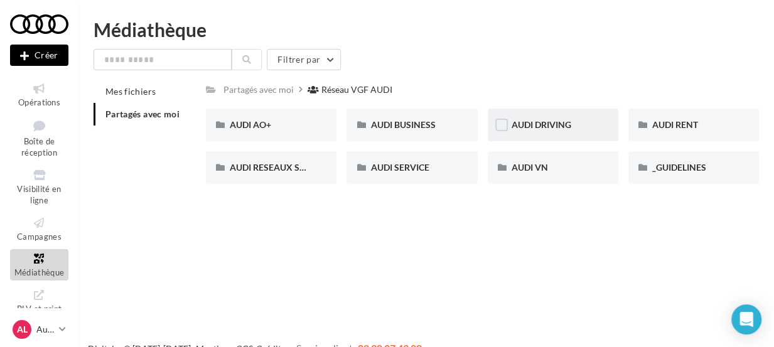
click at [605, 132] on div "AUDI DRIVING" at bounding box center [553, 125] width 131 height 33
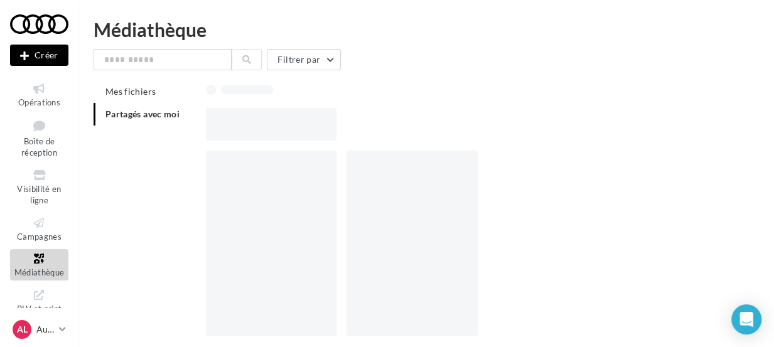
click at [605, 132] on div at bounding box center [487, 124] width 563 height 33
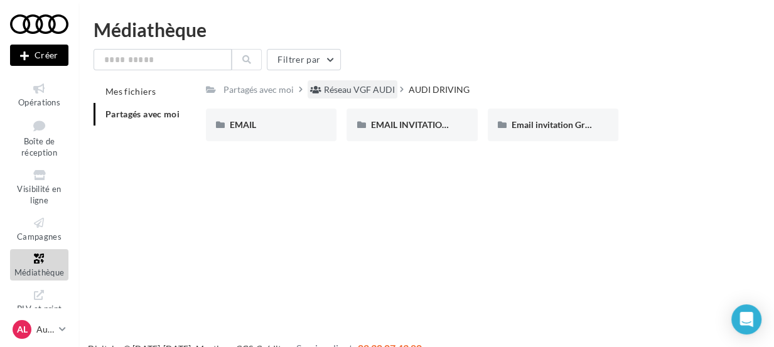
click at [358, 95] on div "Réseau VGF AUDI" at bounding box center [359, 89] width 71 height 13
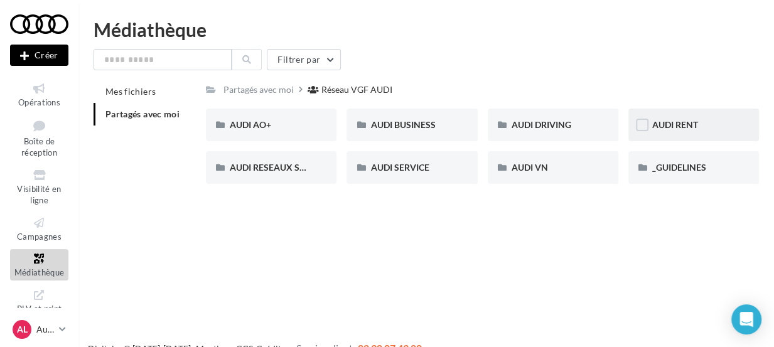
click at [699, 134] on div "AUDI RENT" at bounding box center [693, 125] width 131 height 33
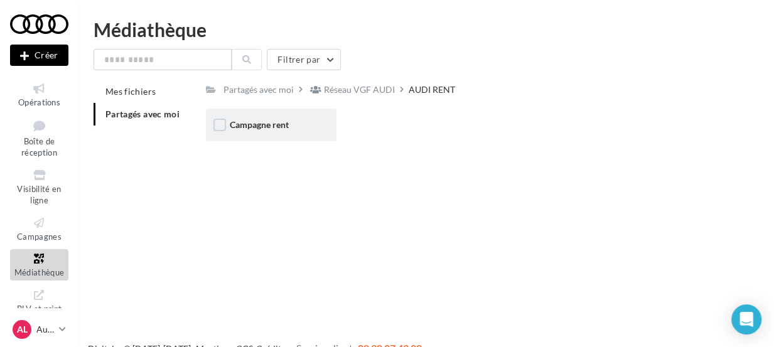
click at [277, 134] on div "Campagne rent" at bounding box center [271, 125] width 131 height 33
click at [277, 134] on div "CARROUSELS" at bounding box center [271, 125] width 131 height 33
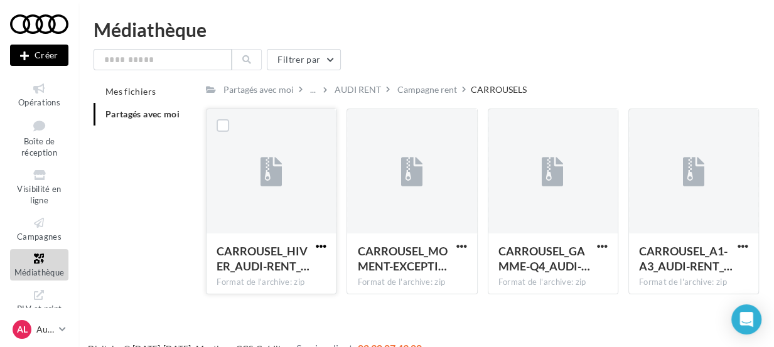
click at [319, 247] on span "button" at bounding box center [320, 246] width 11 height 11
click at [287, 264] on button "Télécharger" at bounding box center [266, 271] width 126 height 33
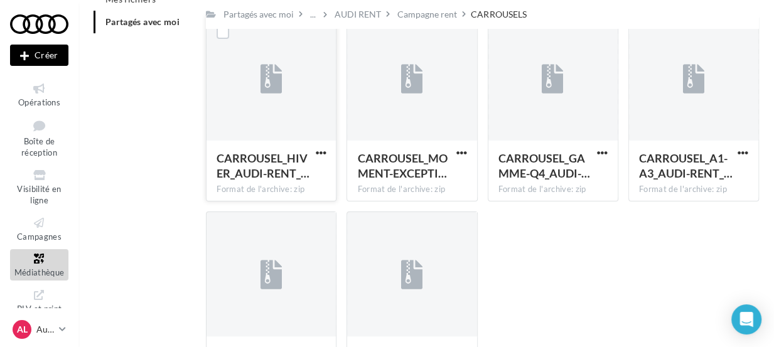
scroll to position [206, 0]
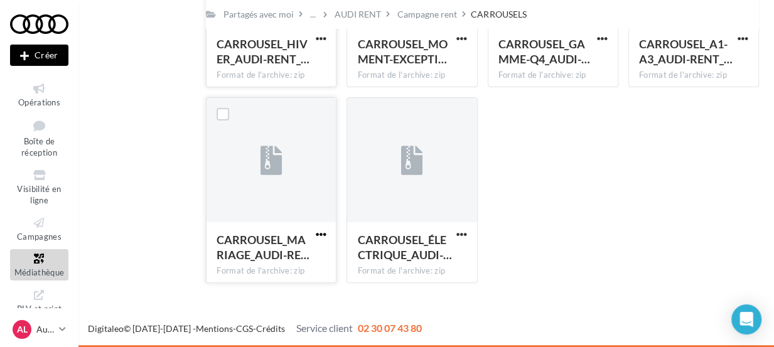
click at [321, 233] on span "button" at bounding box center [320, 234] width 11 height 11
click at [277, 262] on button "Télécharger" at bounding box center [266, 259] width 126 height 33
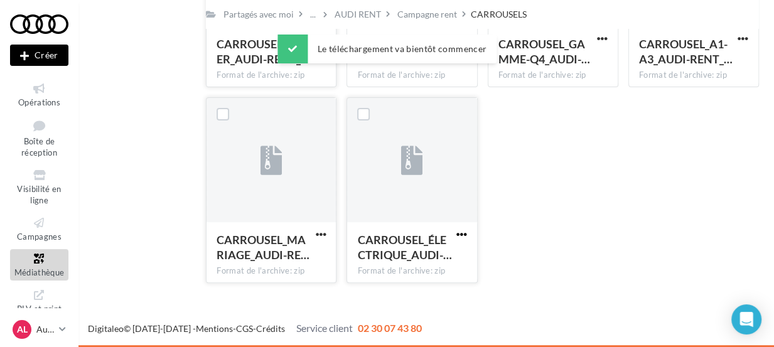
click at [459, 234] on span "button" at bounding box center [461, 234] width 11 height 11
click at [415, 254] on button "Télécharger" at bounding box center [407, 259] width 126 height 33
click at [740, 37] on span "button" at bounding box center [742, 38] width 11 height 11
click at [685, 70] on button "Télécharger" at bounding box center [688, 64] width 126 height 33
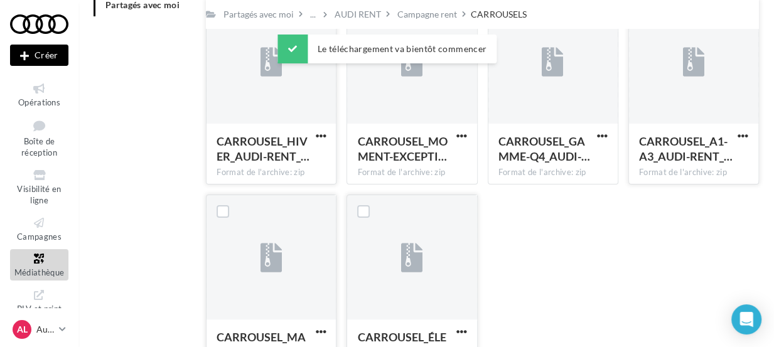
scroll to position [105, 0]
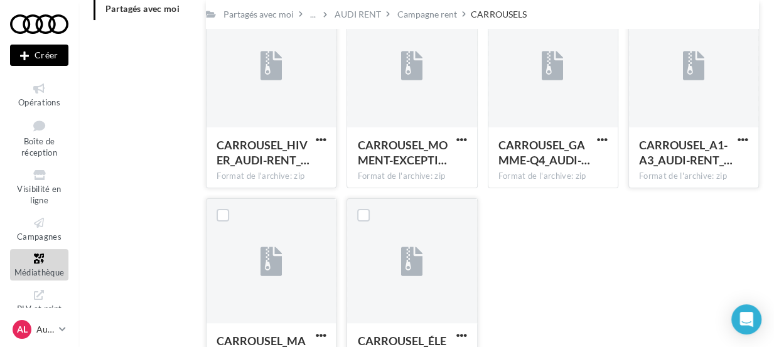
click at [341, 193] on div "CARROUSEL_HIVER_AUDI-RENT_… Format de l'archive: zip CARROUSEL_HIVER_AUDI-RENT_…" at bounding box center [487, 199] width 563 height 392
click at [315, 138] on span "button" at bounding box center [320, 139] width 11 height 11
click at [274, 164] on button "Télécharger" at bounding box center [266, 165] width 126 height 33
click at [457, 138] on span "button" at bounding box center [461, 139] width 11 height 11
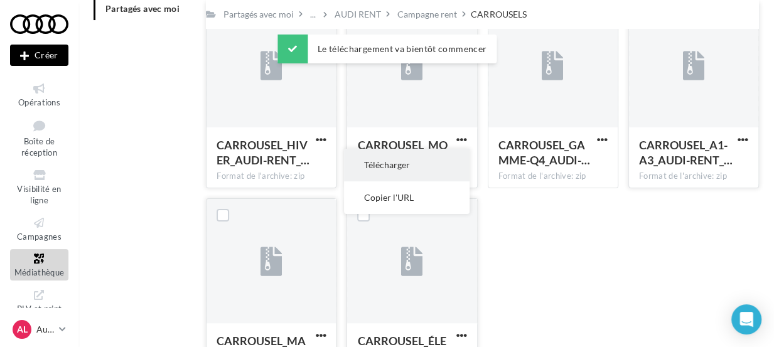
click at [400, 173] on button "Télécharger" at bounding box center [407, 165] width 126 height 33
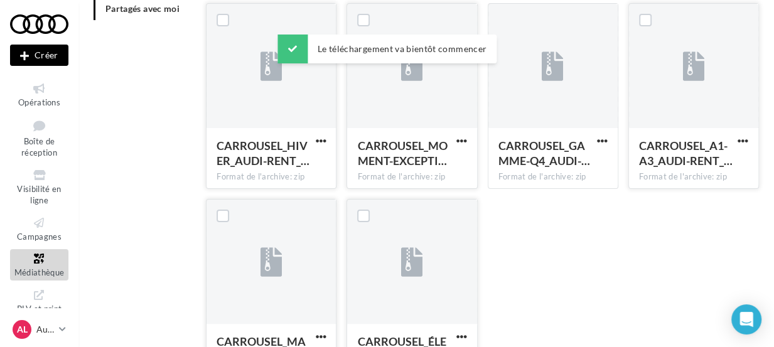
scroll to position [0, 0]
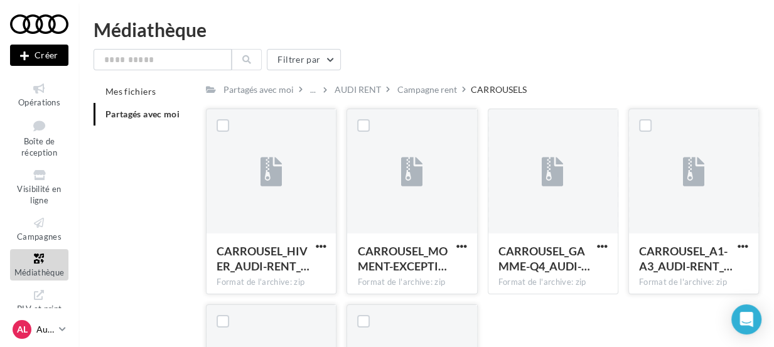
click at [57, 328] on link "AL Audi LAON audi-laon-lel" at bounding box center [39, 330] width 58 height 24
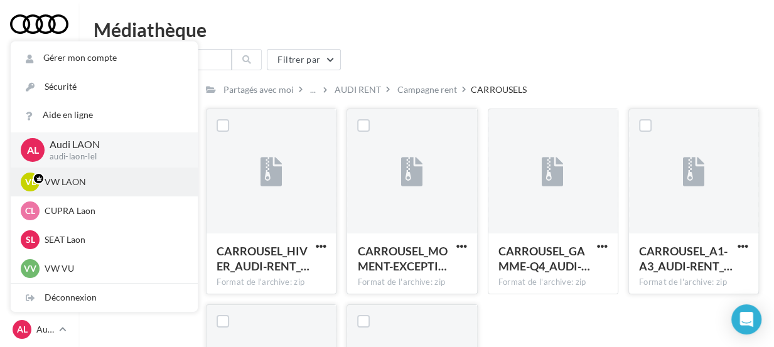
click at [78, 179] on p "VW LAON" at bounding box center [114, 182] width 138 height 13
